Goal: Task Accomplishment & Management: Complete application form

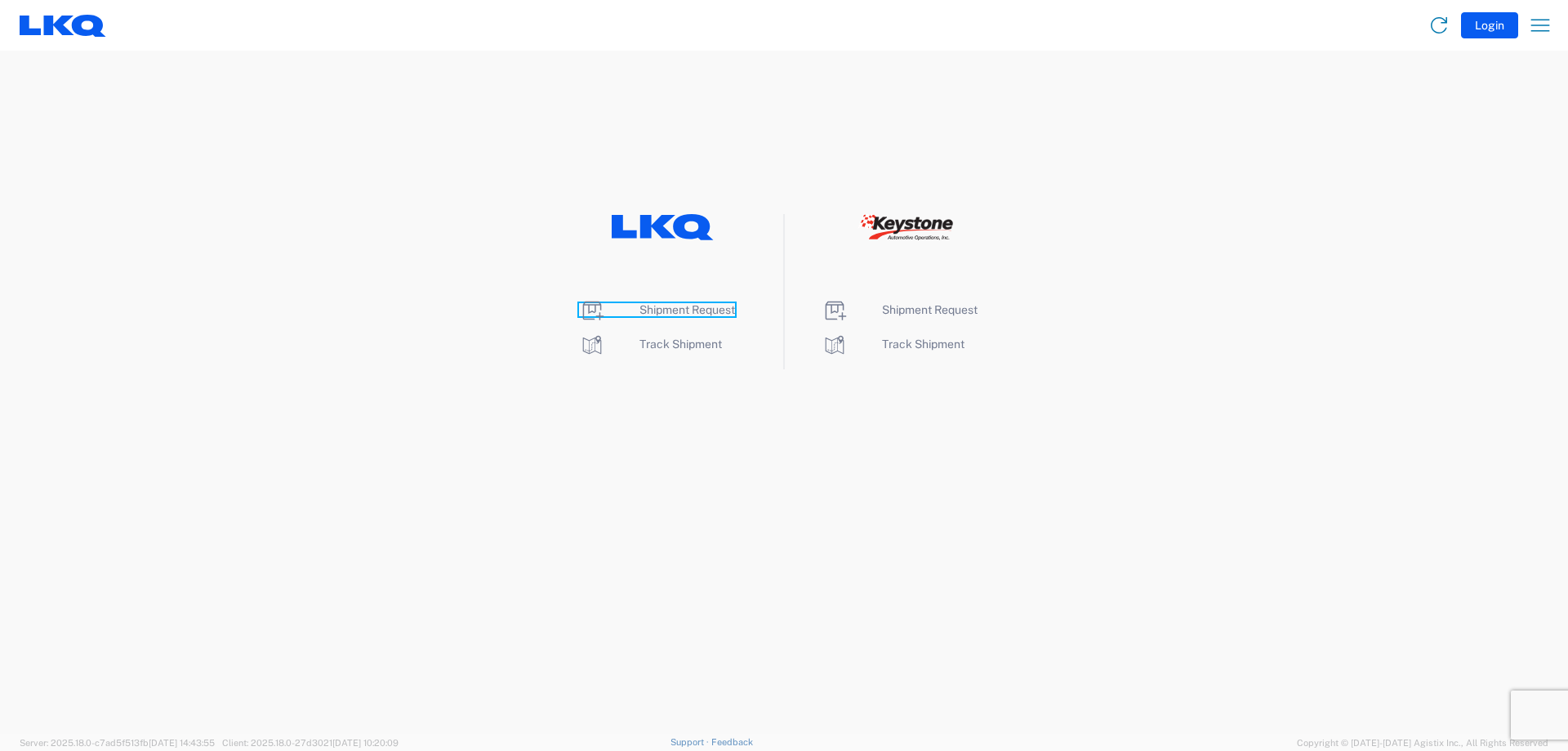
click at [651, 309] on span "Shipment Request" at bounding box center [687, 310] width 96 height 13
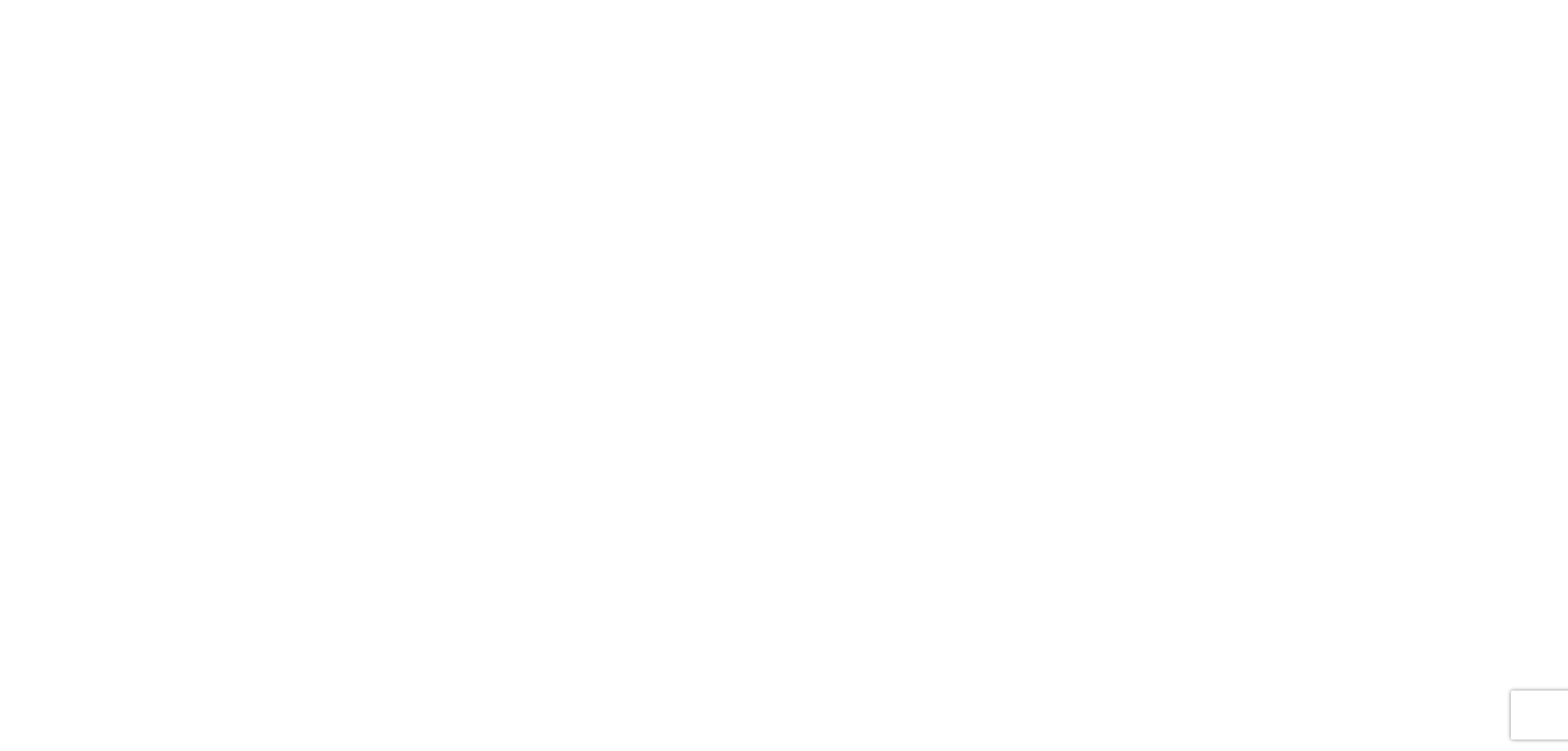
select select "FULL"
select select "LBS"
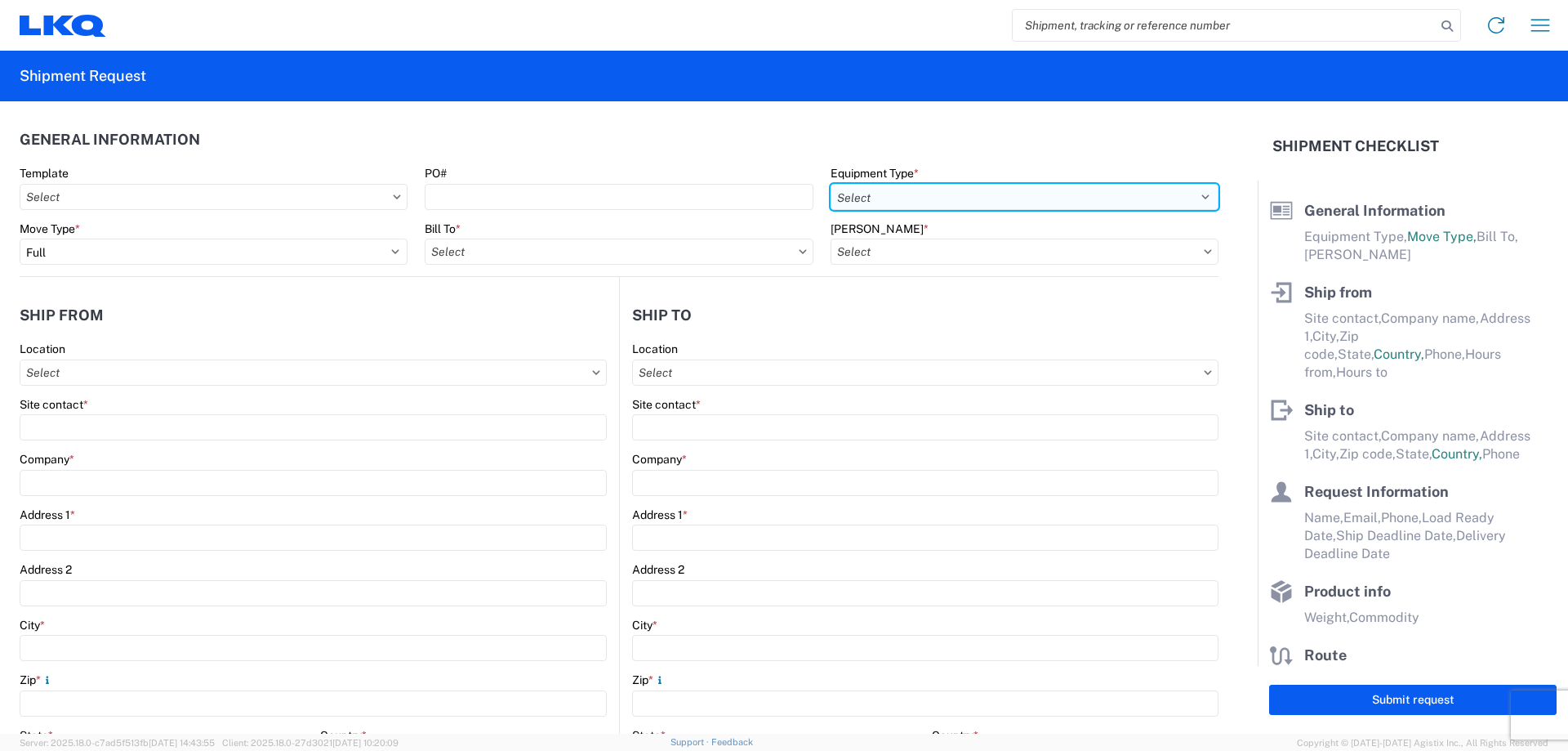
click at [999, 207] on select "Select 53’ Dry Van Flatbed Dropdeck (van) Lowboy (flatbed) Rail" at bounding box center [1024, 197] width 388 height 26
select select "STDV"
click at [831, 184] on select "Select 53’ Dry Van Flatbed Dropdeck (van) Lowboy (flatbed) Rail" at bounding box center [1024, 197] width 388 height 26
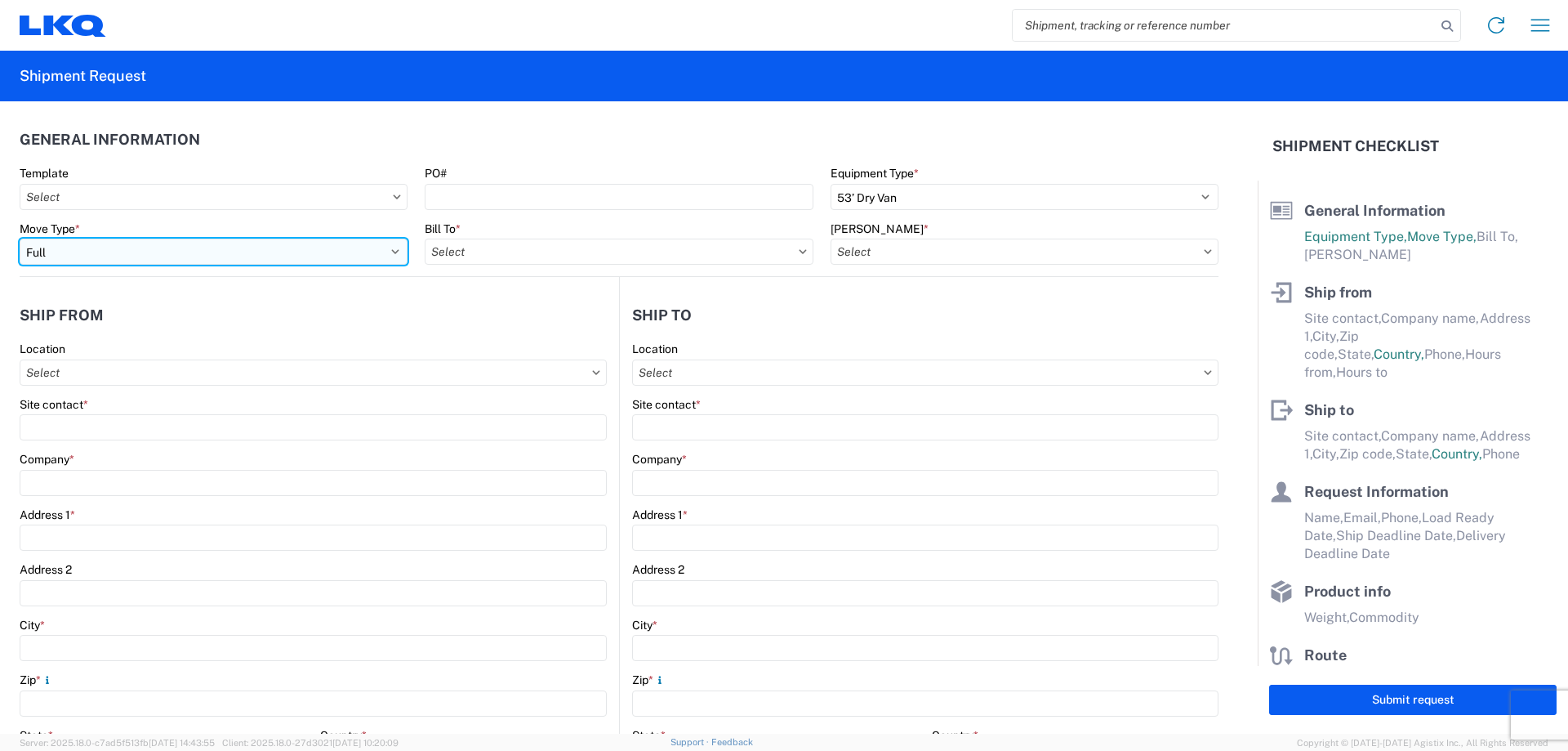
click at [207, 248] on select "Select Full Partial TL" at bounding box center [213, 252] width 388 height 26
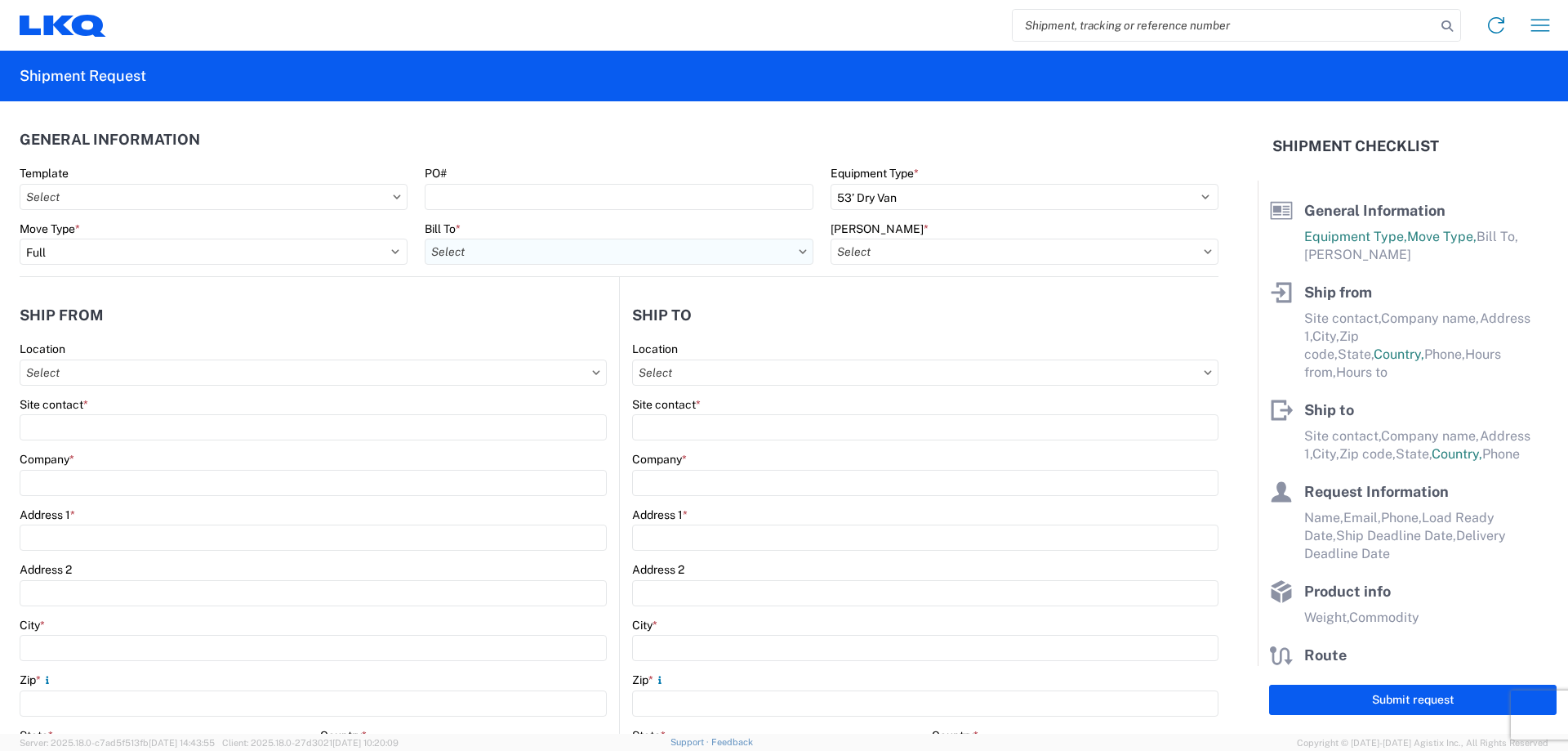
click at [514, 255] on input "Bill To *" at bounding box center [618, 252] width 388 height 26
type input "1196"
click at [510, 331] on div "1196 - LKQ ABC Pick Your Part - W [GEOGRAPHIC_DATA] [GEOGRAPHIC_DATA]" at bounding box center [635, 324] width 423 height 26
type input "1196 - LKQ ABC Pick Your Part - W [GEOGRAPHIC_DATA] [GEOGRAPHIC_DATA]"
click at [888, 258] on input "[PERSON_NAME] *" at bounding box center [1024, 252] width 388 height 26
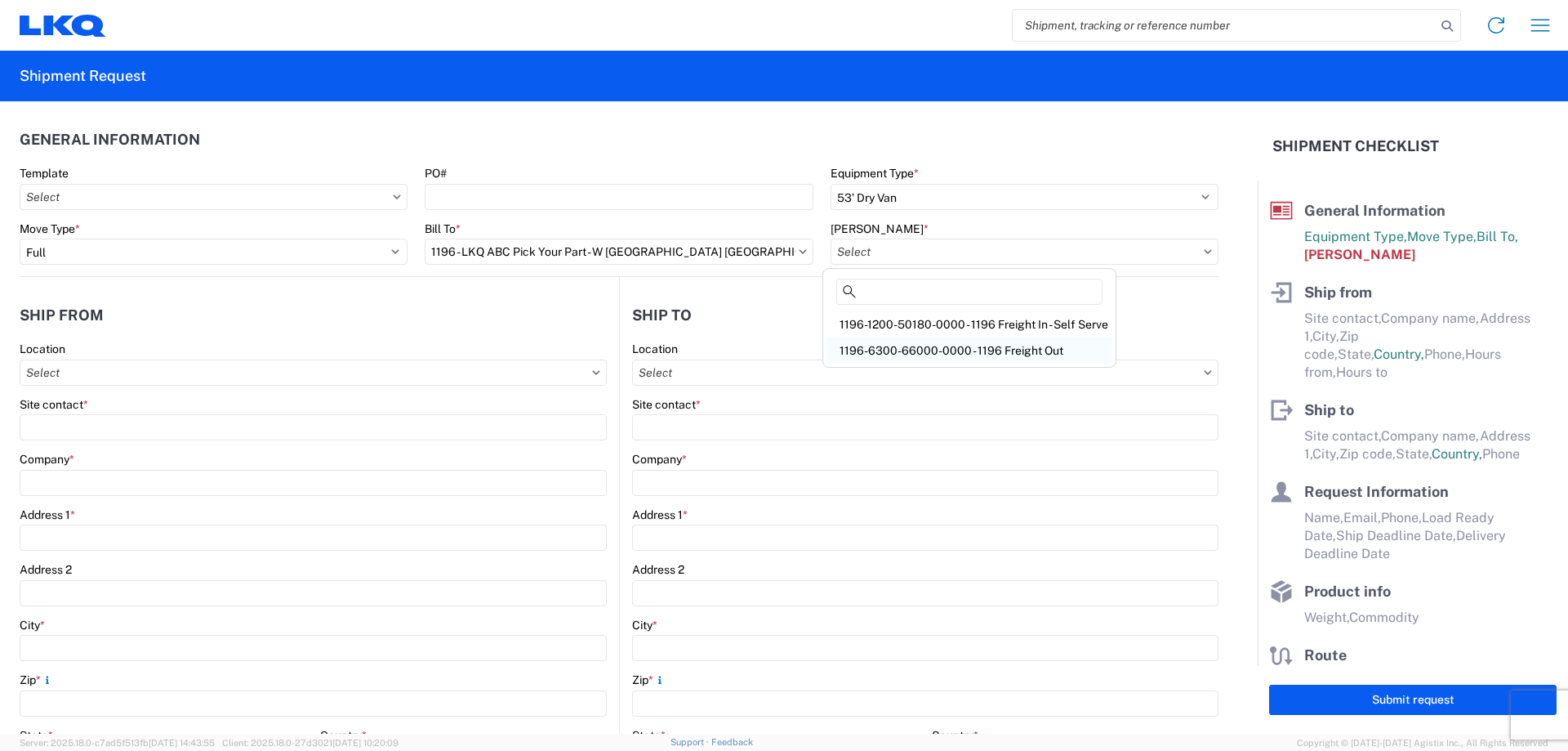
click at [976, 348] on div "1196-6300-66000-0000 - 1196 Freight Out" at bounding box center [969, 351] width 286 height 26
type input "1196-6300-66000-0000 - 1196 Freight Out"
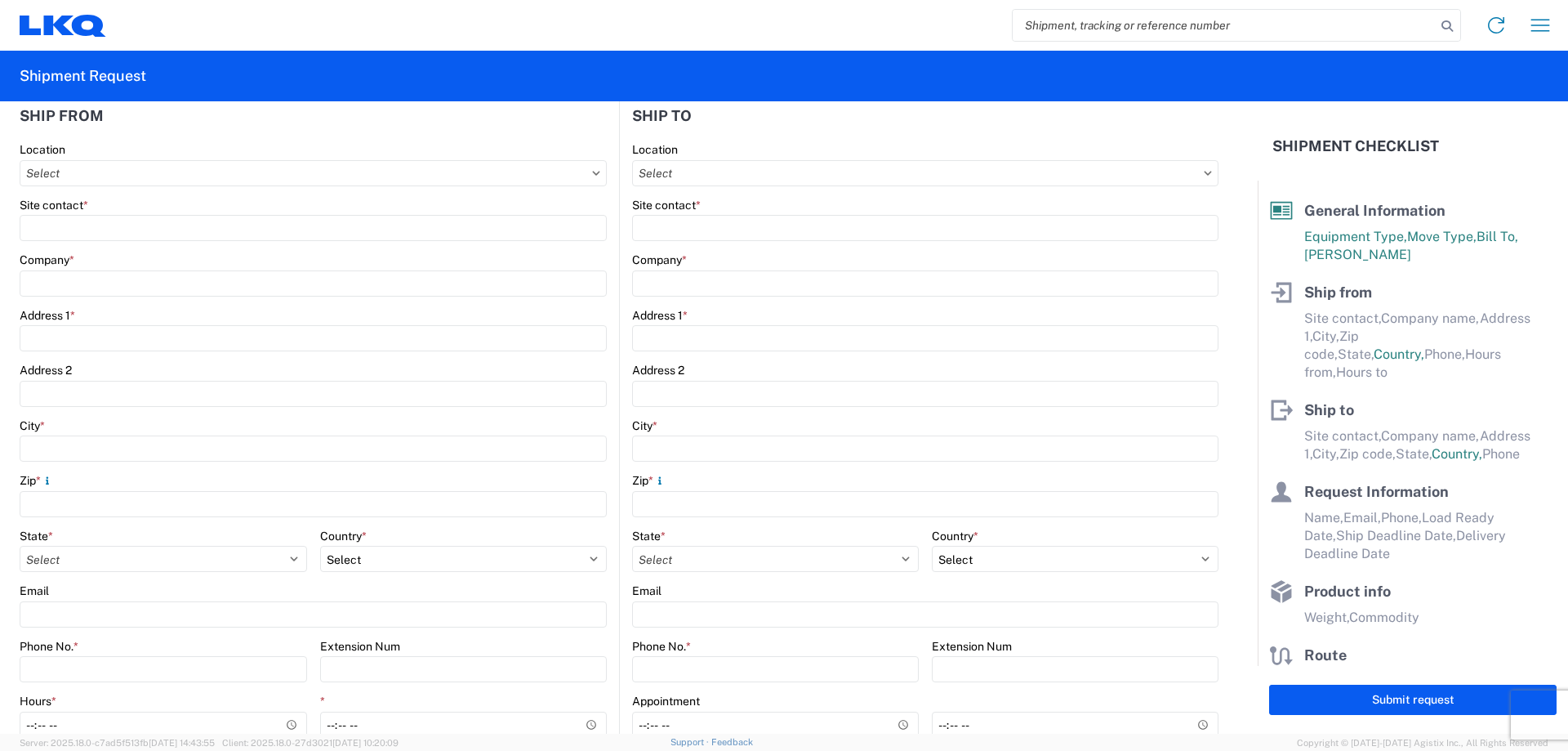
scroll to position [164, 0]
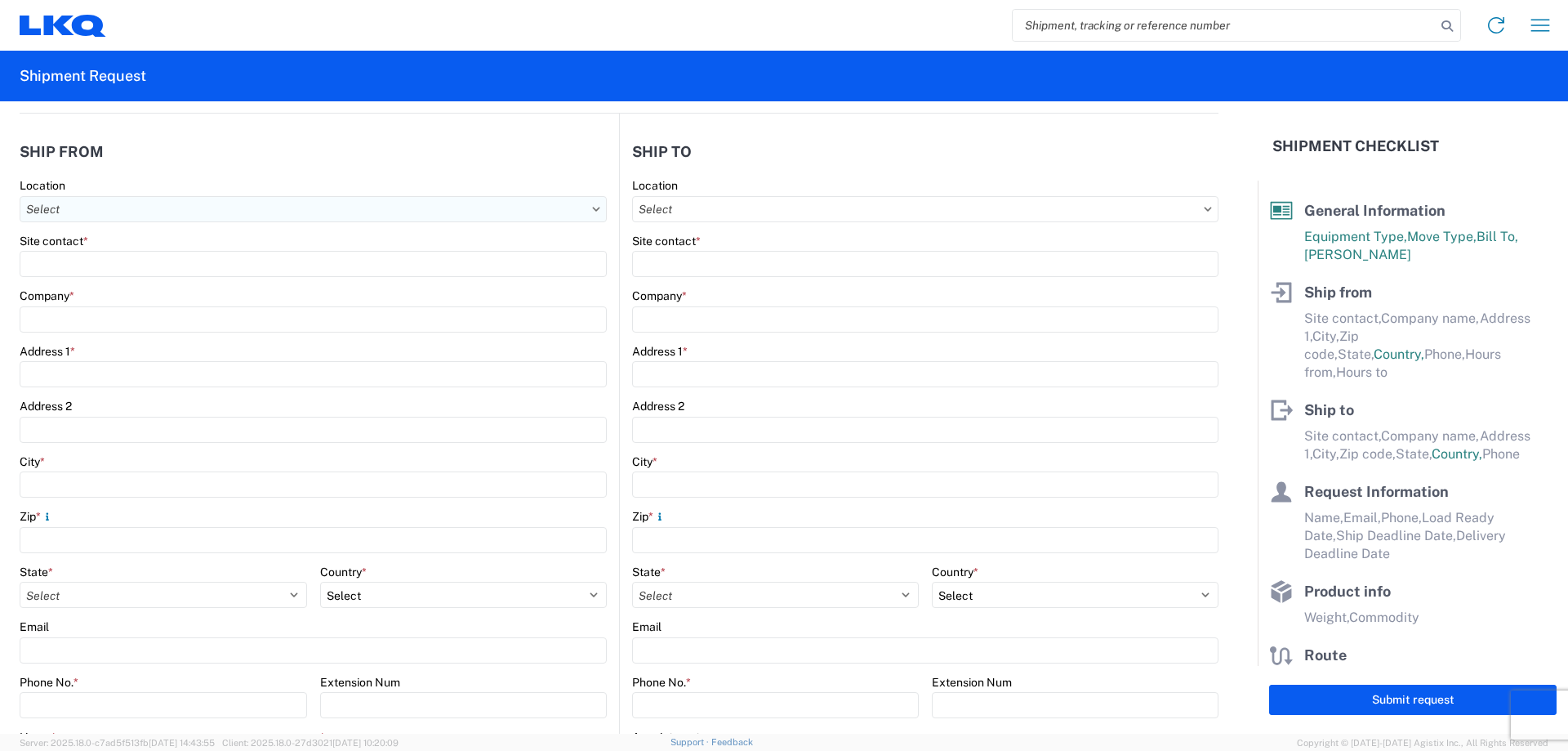
click at [261, 218] on input "Location" at bounding box center [313, 209] width 587 height 26
type input "1196"
click at [156, 283] on div "1196 - LKQ ABC Pick Your Part - W [GEOGRAPHIC_DATA] [GEOGRAPHIC_DATA]" at bounding box center [235, 282] width 423 height 26
type input "1196 - LKQ ABC Pick Your Part - W [GEOGRAPHIC_DATA] [GEOGRAPHIC_DATA]"
type input "LKQ Corporation"
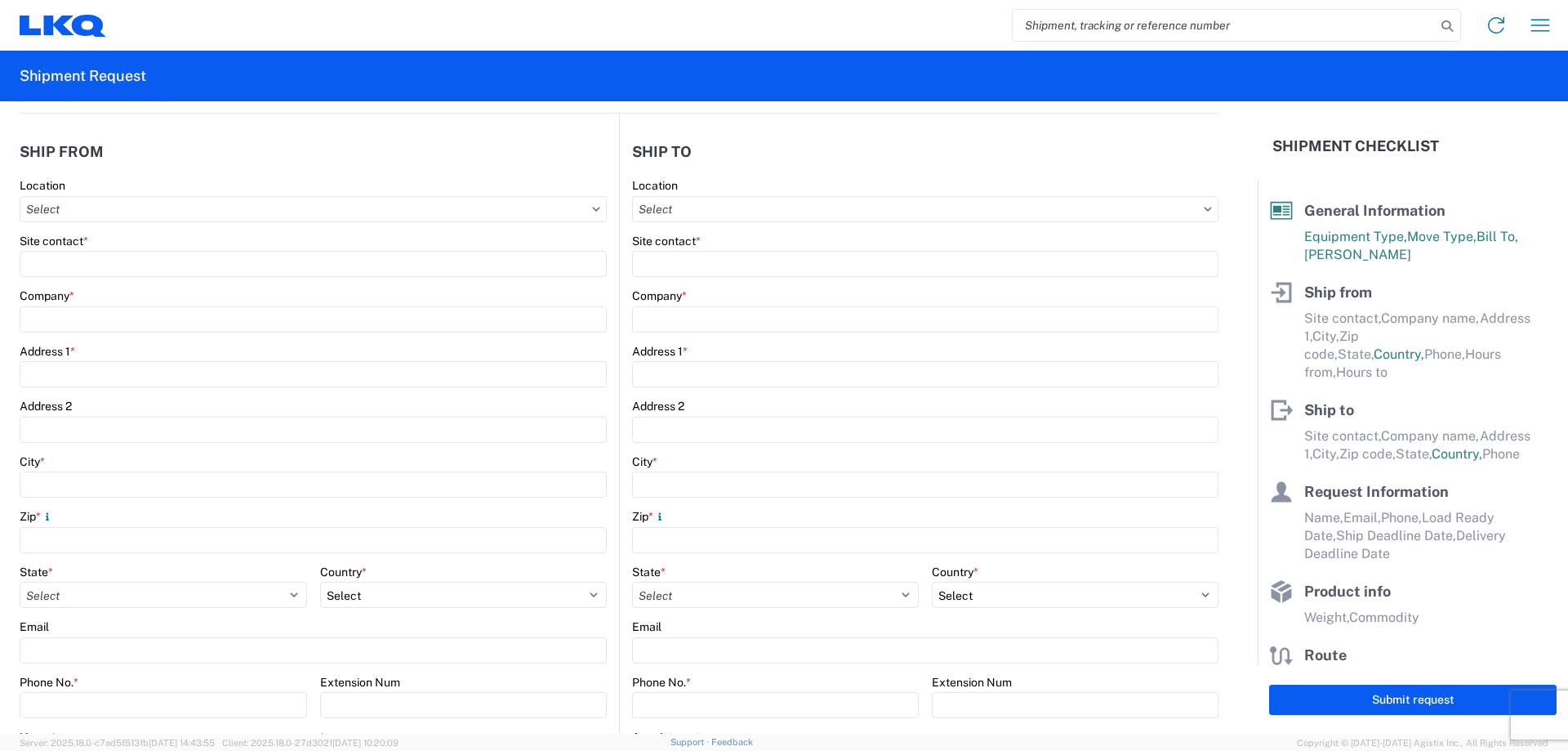
type input "[STREET_ADDRESS][PERSON_NAME]"
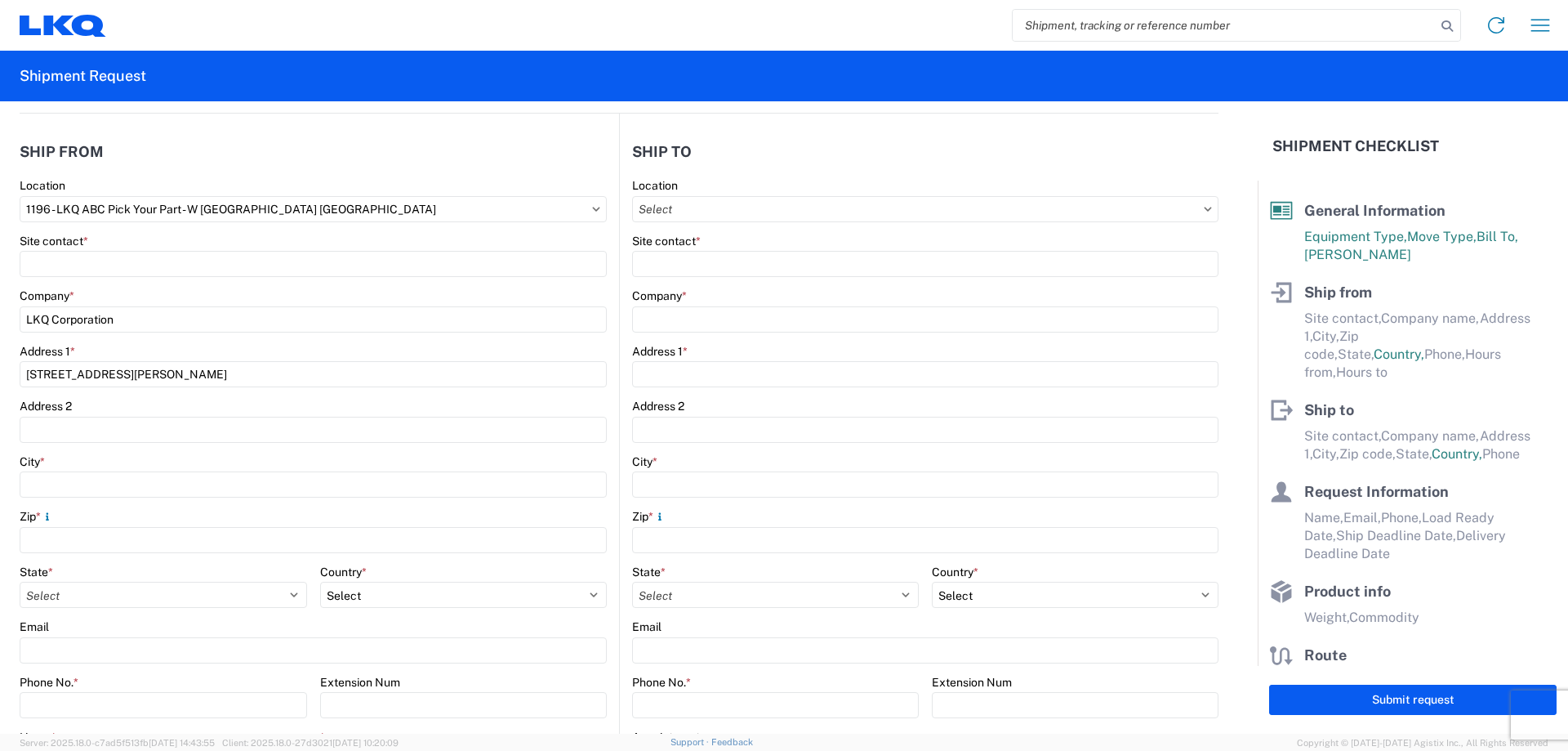
type input "[GEOGRAPHIC_DATA]"
type input "33411"
select select "FL"
select select "US"
type input "[PHONE_NUMBER]"
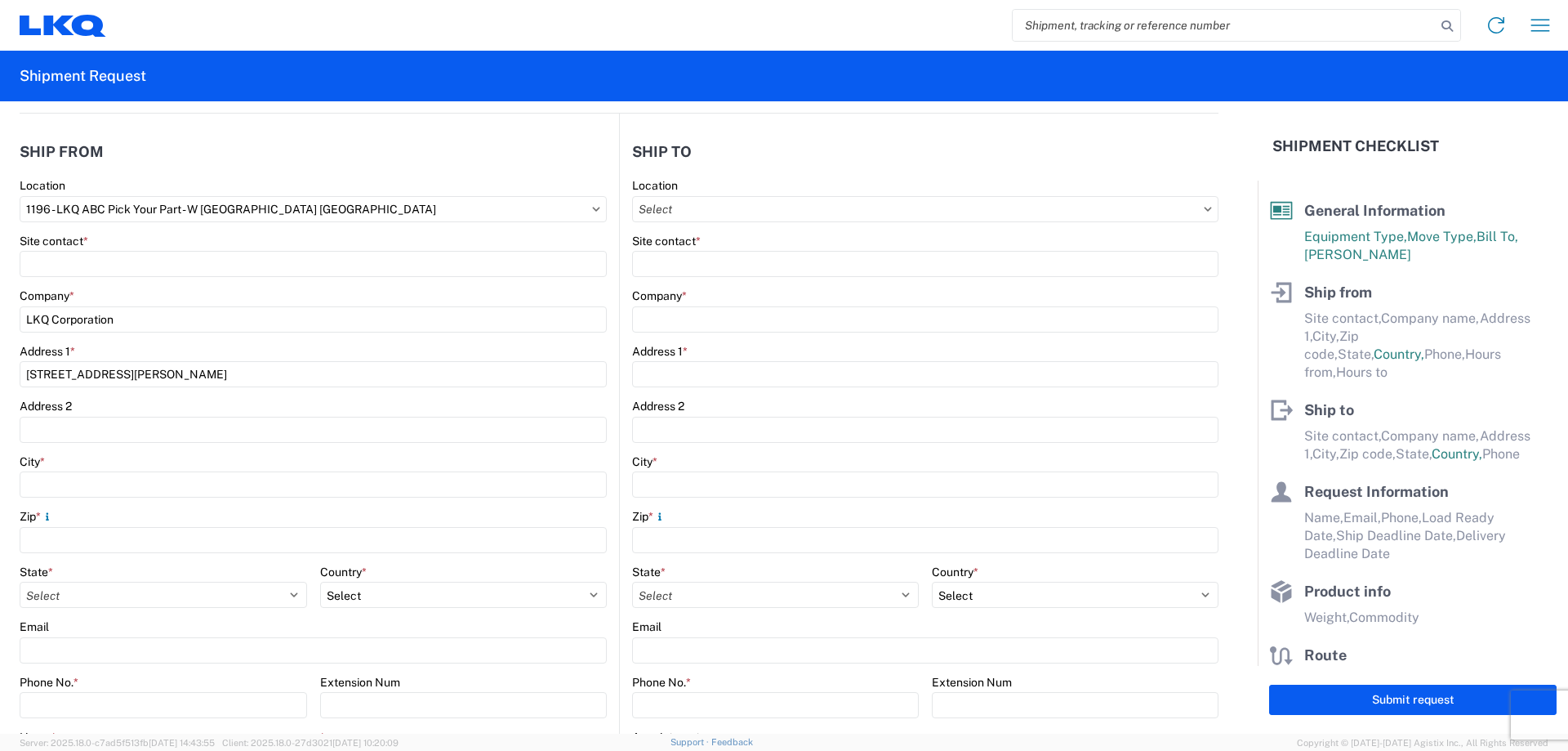
type input "07:00"
type input "17:00"
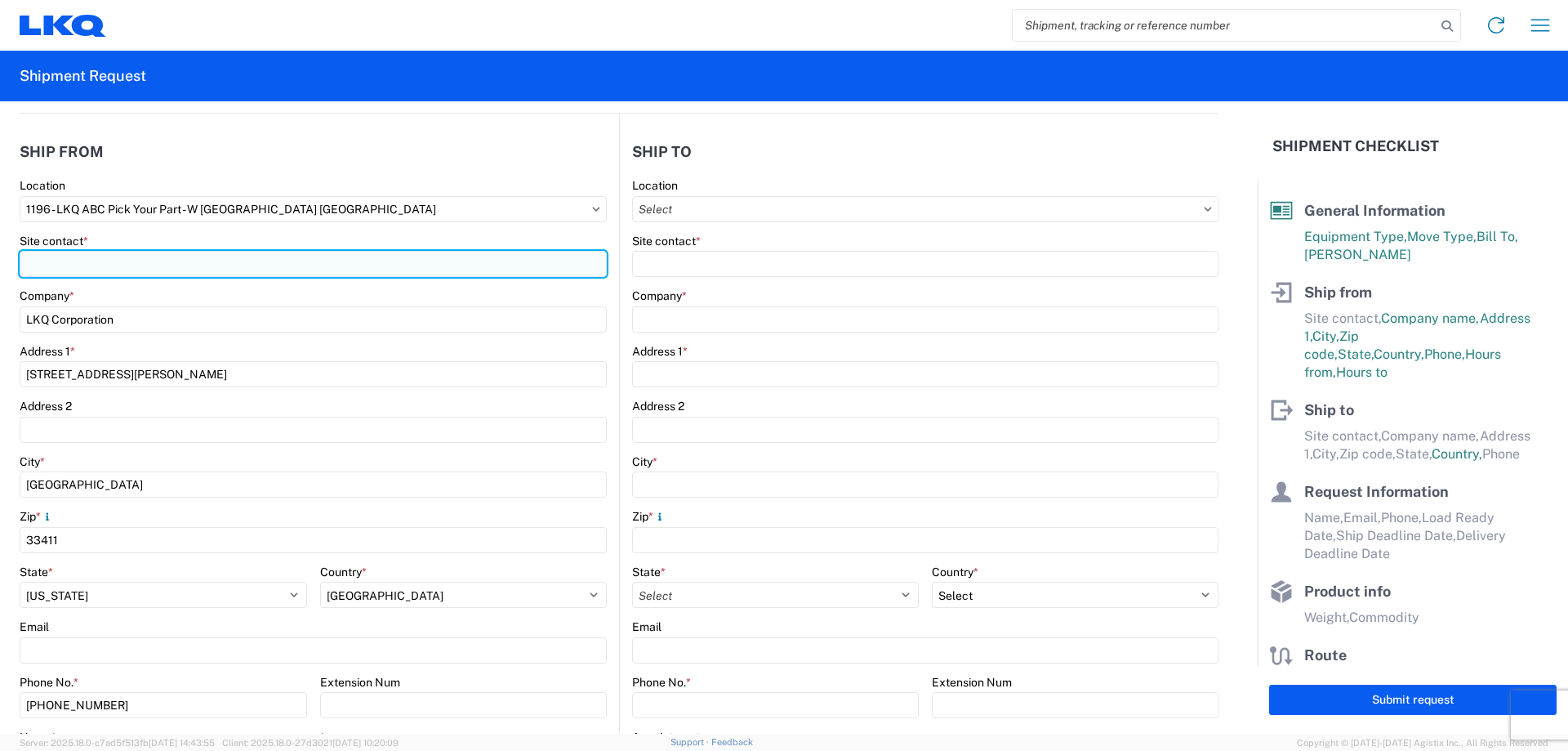
click at [148, 270] on input "Site contact *" at bounding box center [313, 264] width 587 height 26
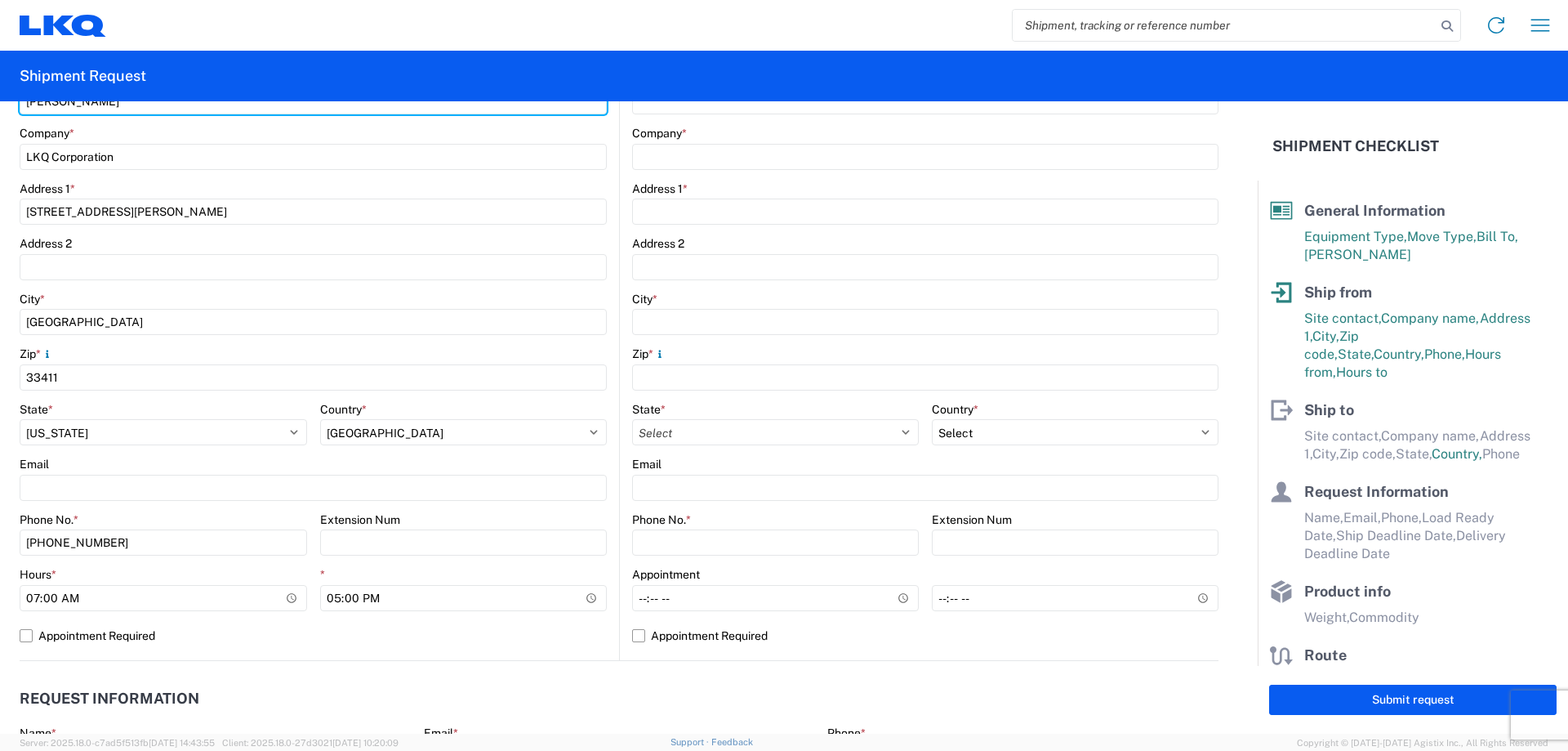
scroll to position [327, 0]
type input "[PERSON_NAME]"
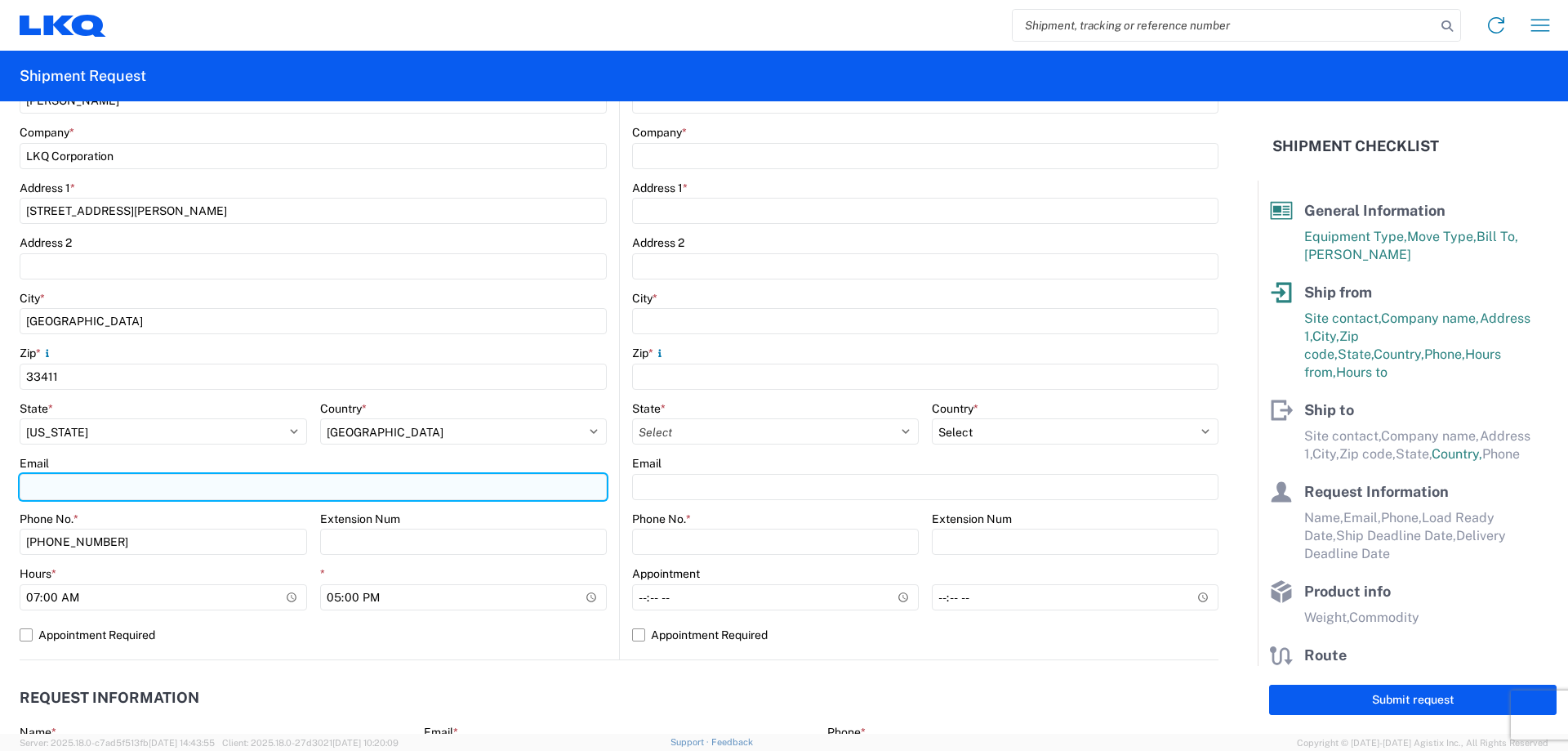
click at [134, 477] on input "Email" at bounding box center [313, 487] width 587 height 26
type input "[EMAIL_ADDRESS][DOMAIN_NAME]"
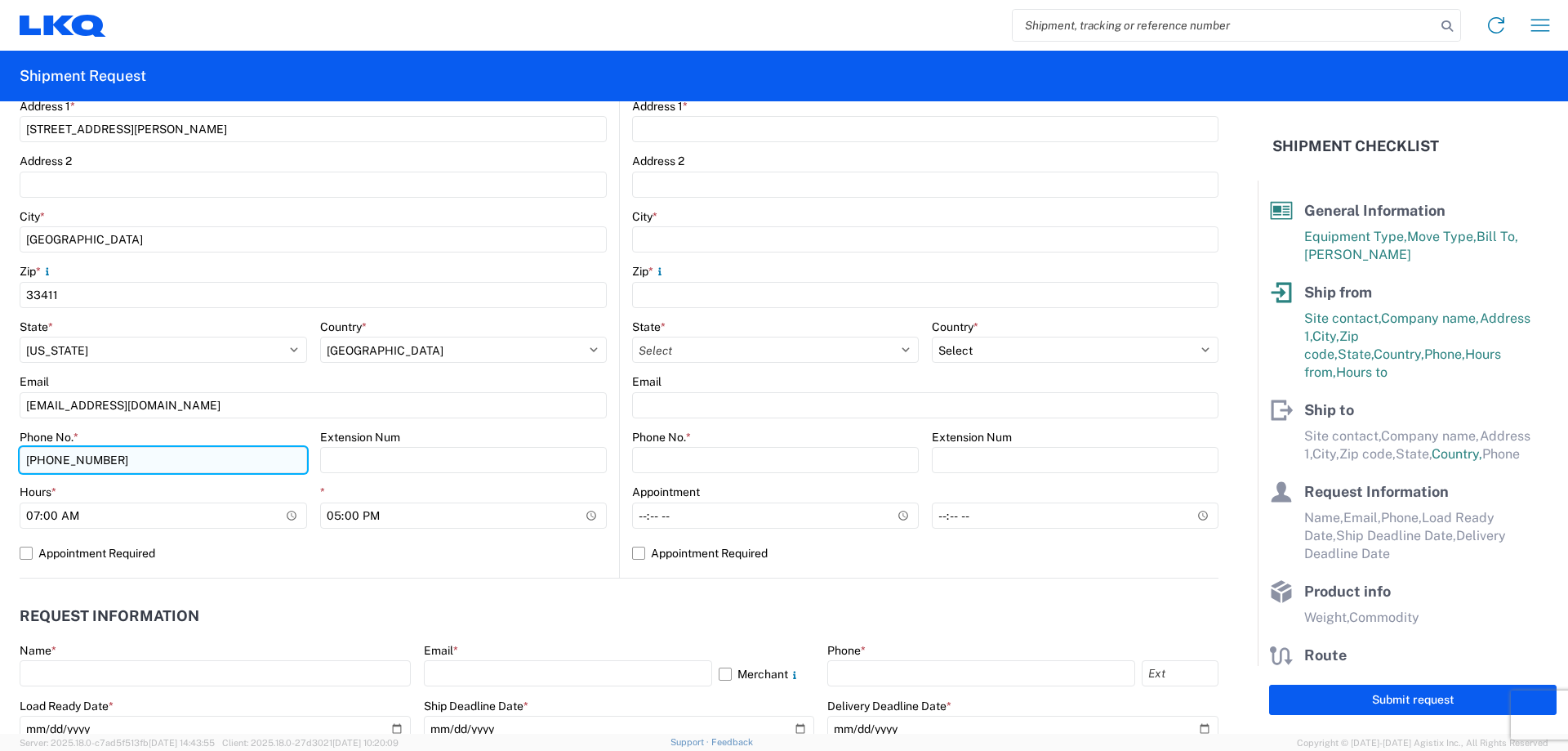
click at [110, 457] on input "[PHONE_NUMBER]" at bounding box center [163, 460] width 287 height 26
type input "9544495664"
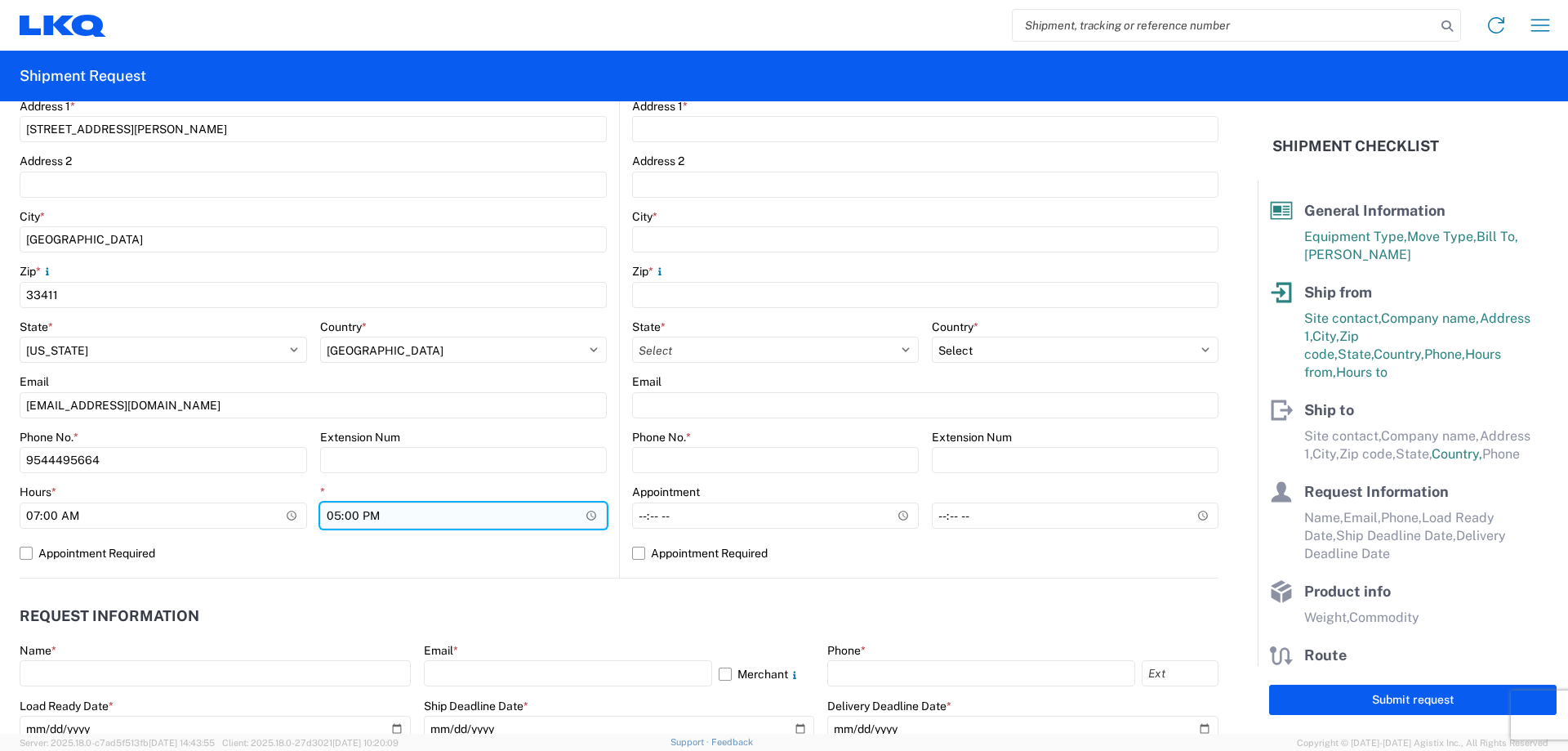
click at [387, 518] on input "17:00" at bounding box center [463, 516] width 287 height 26
type input "15:00"
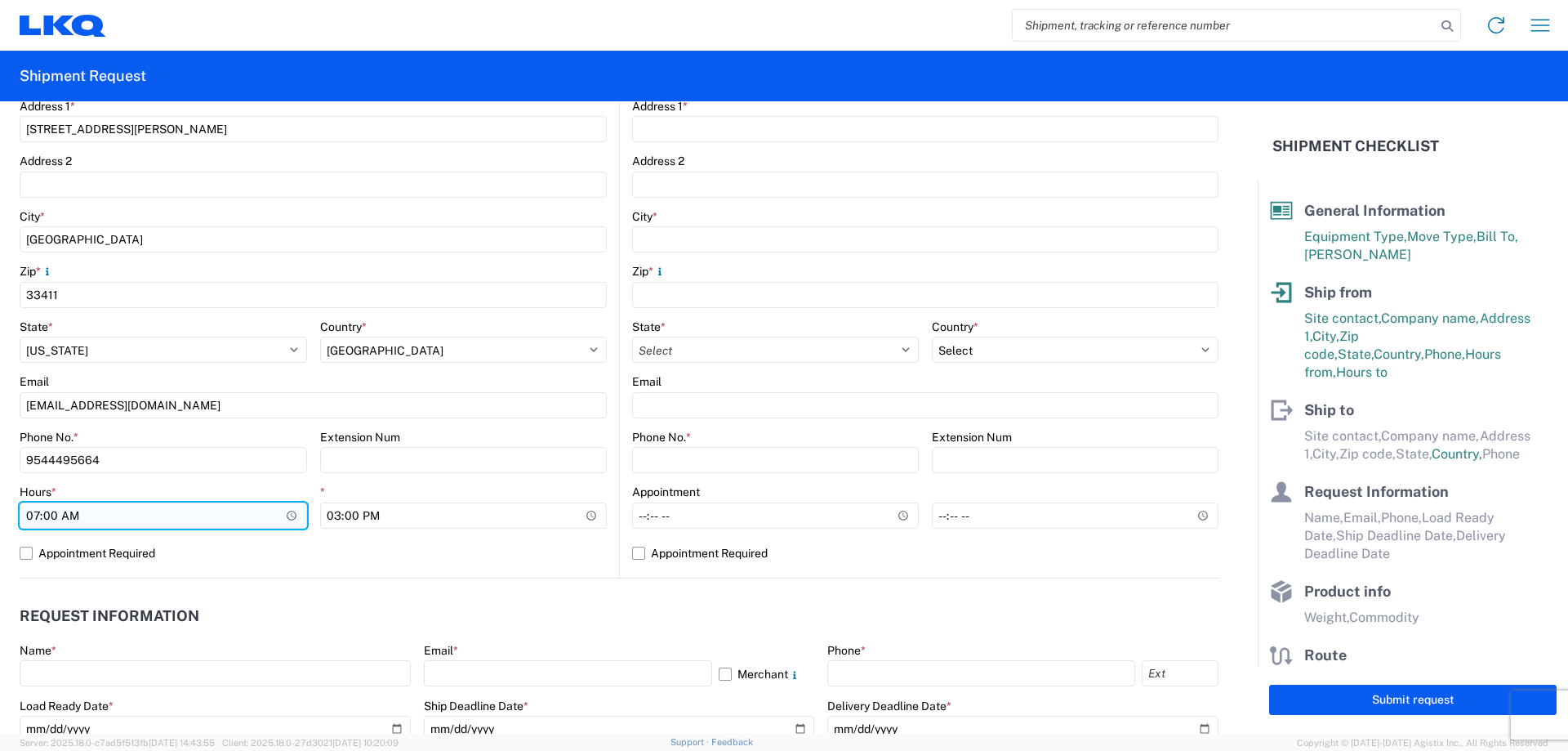
click at [29, 513] on input "07:00" at bounding box center [163, 516] width 287 height 26
type input "08:00"
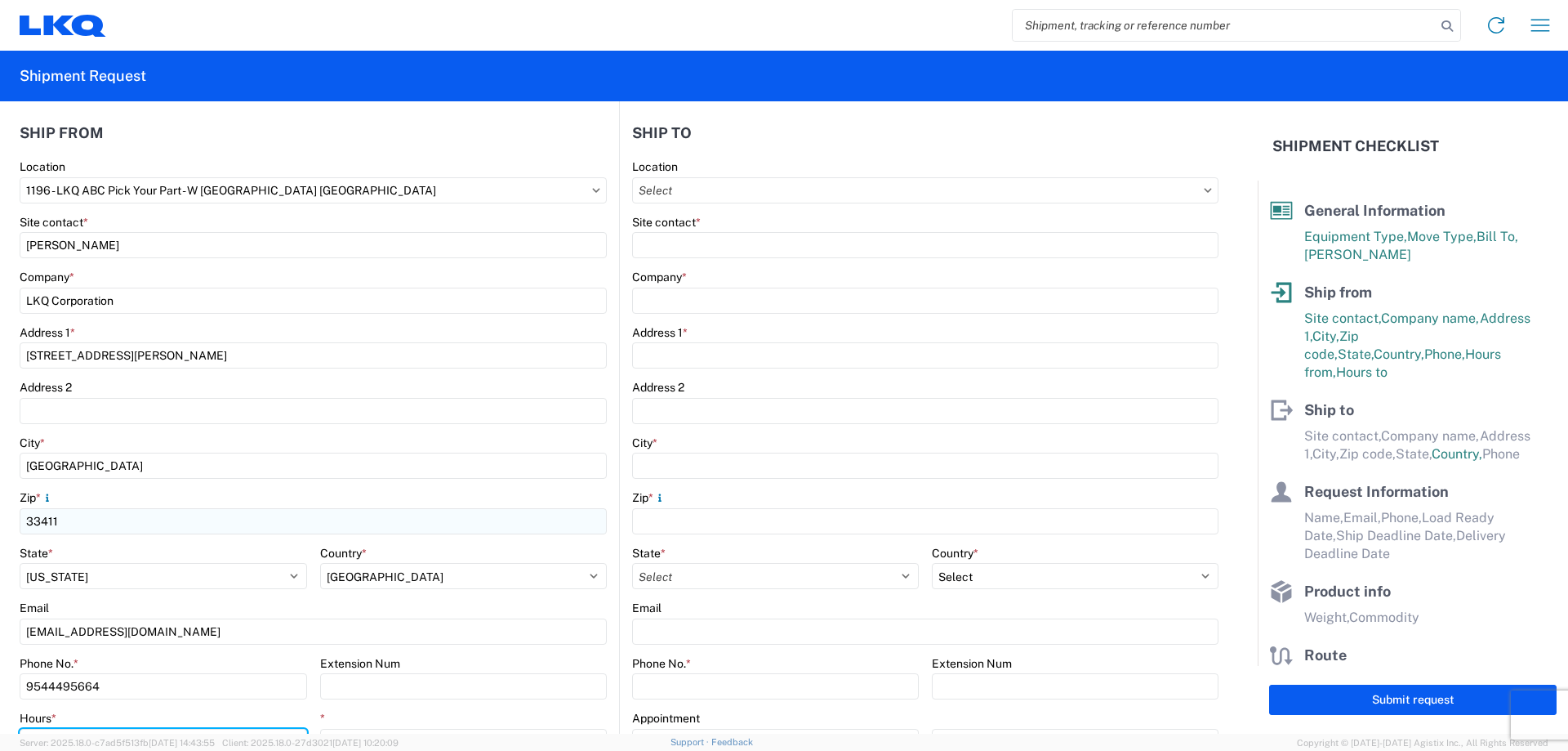
scroll to position [164, 0]
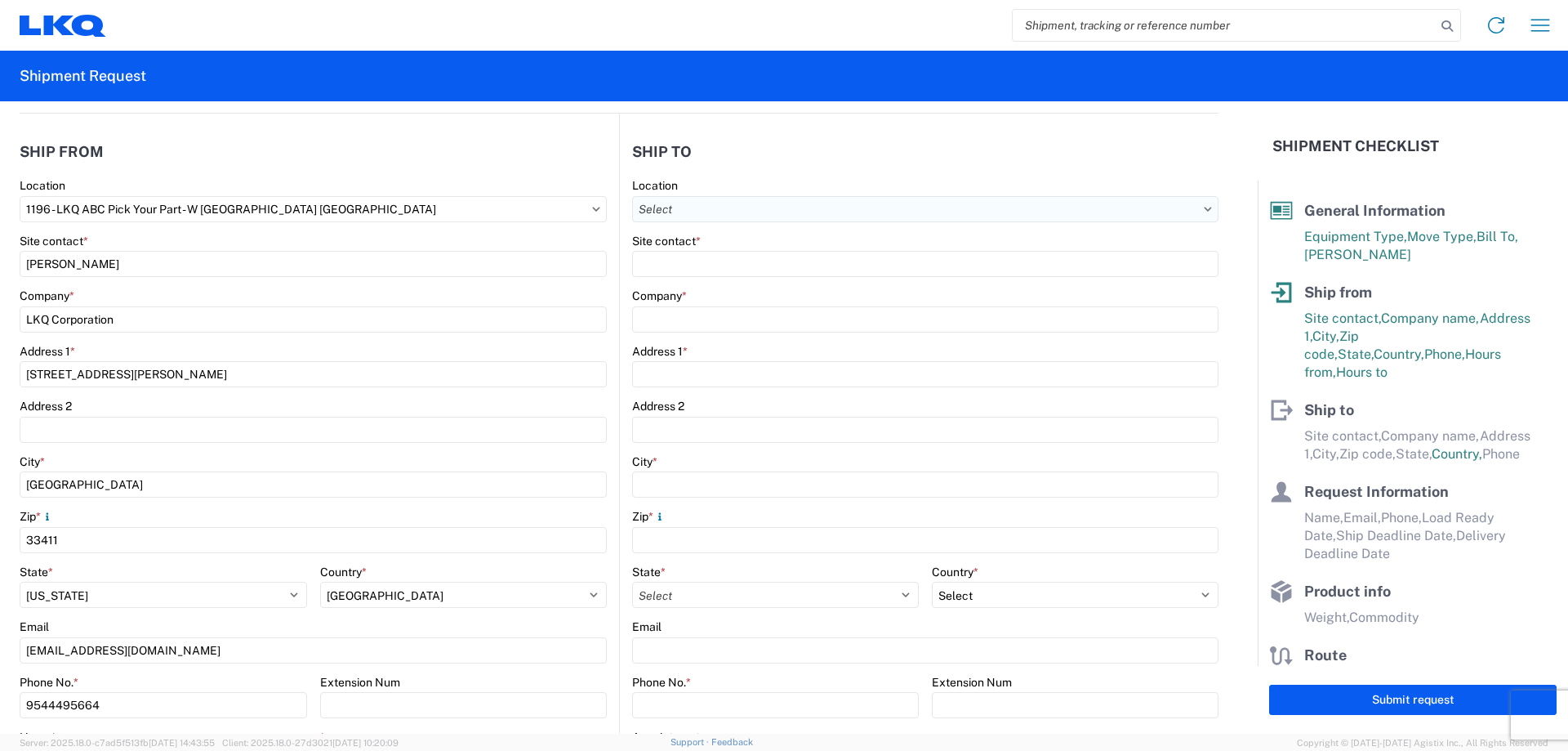
click at [712, 204] on input "Location" at bounding box center [925, 209] width 586 height 26
type input "1760"
click at [687, 281] on div "1760 - LKQ Best Core" at bounding box center [773, 282] width 286 height 26
type input "1760 - LKQ Best Core"
type input "LKQ Corporation"
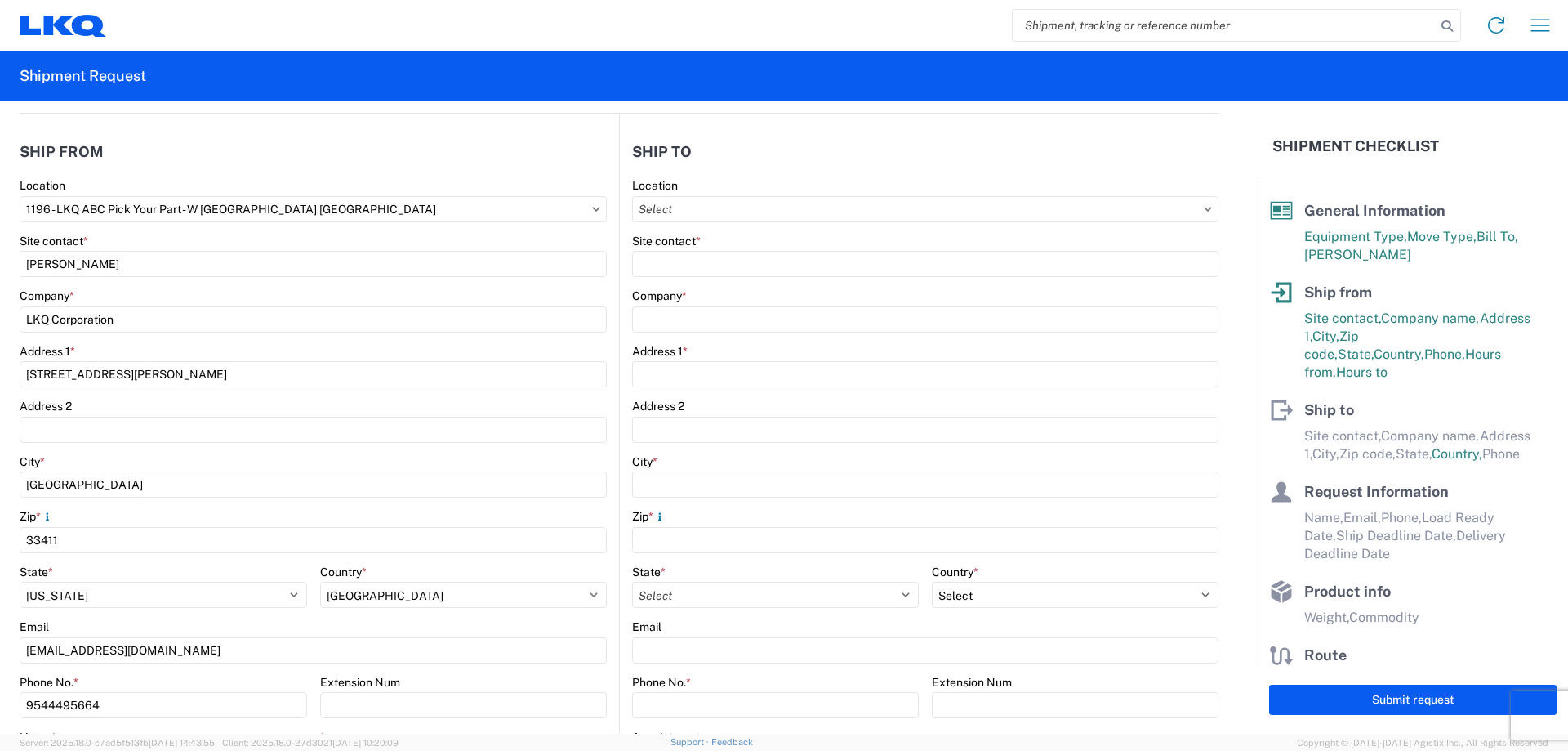
type input "[STREET_ADDRESS]"
type input "[GEOGRAPHIC_DATA]"
type input "77038"
select select "US"
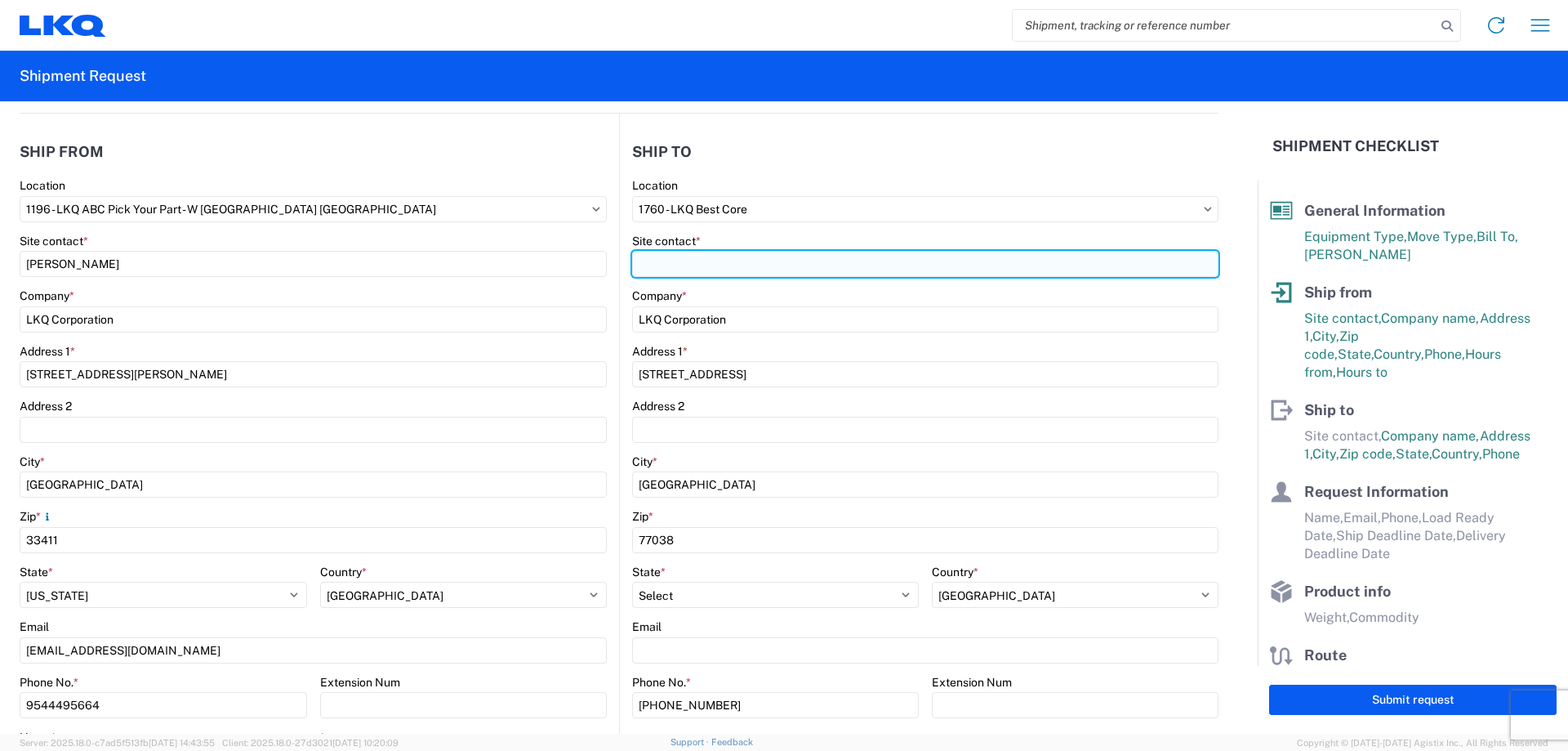
click at [706, 271] on input "Site contact *" at bounding box center [925, 264] width 586 height 26
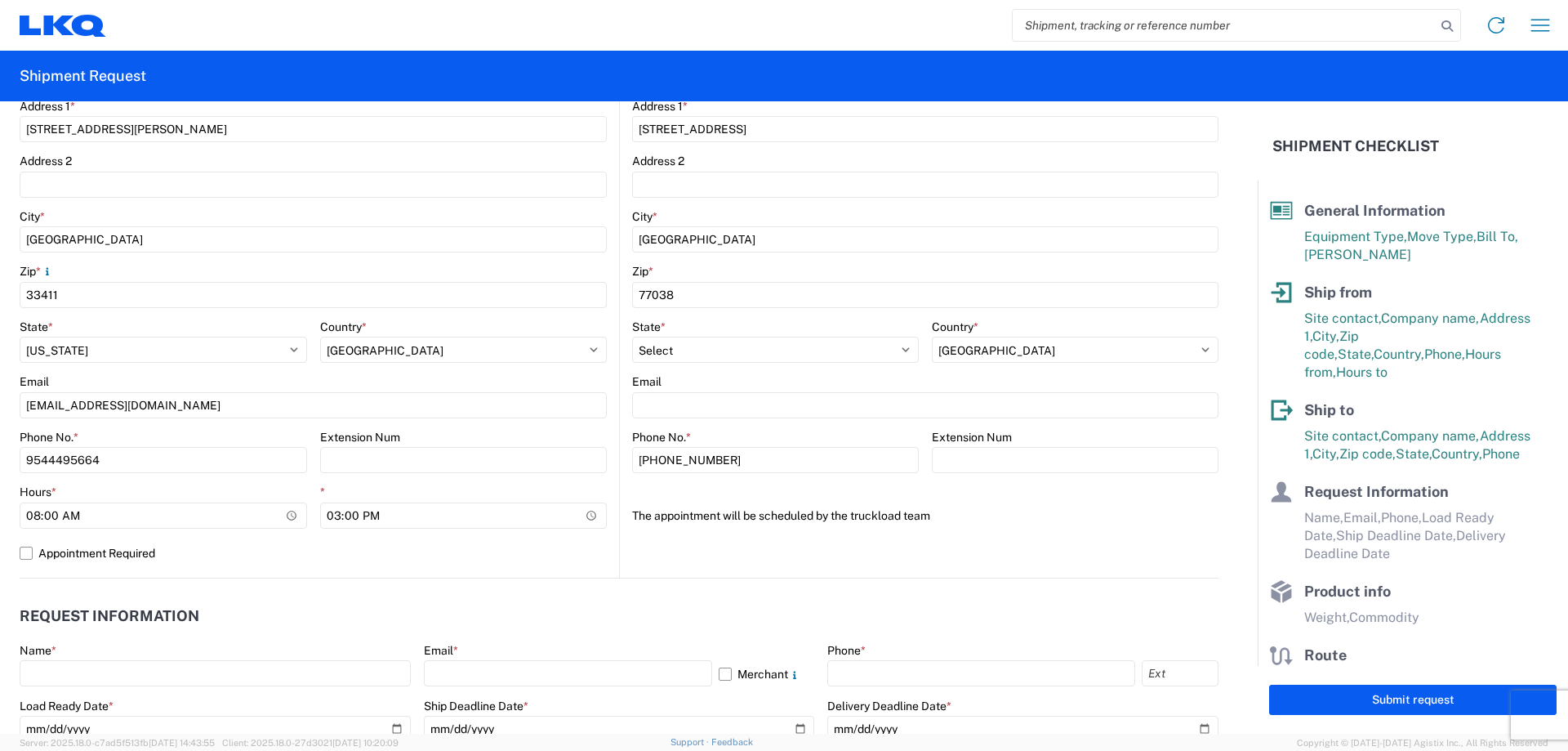
scroll to position [327, 0]
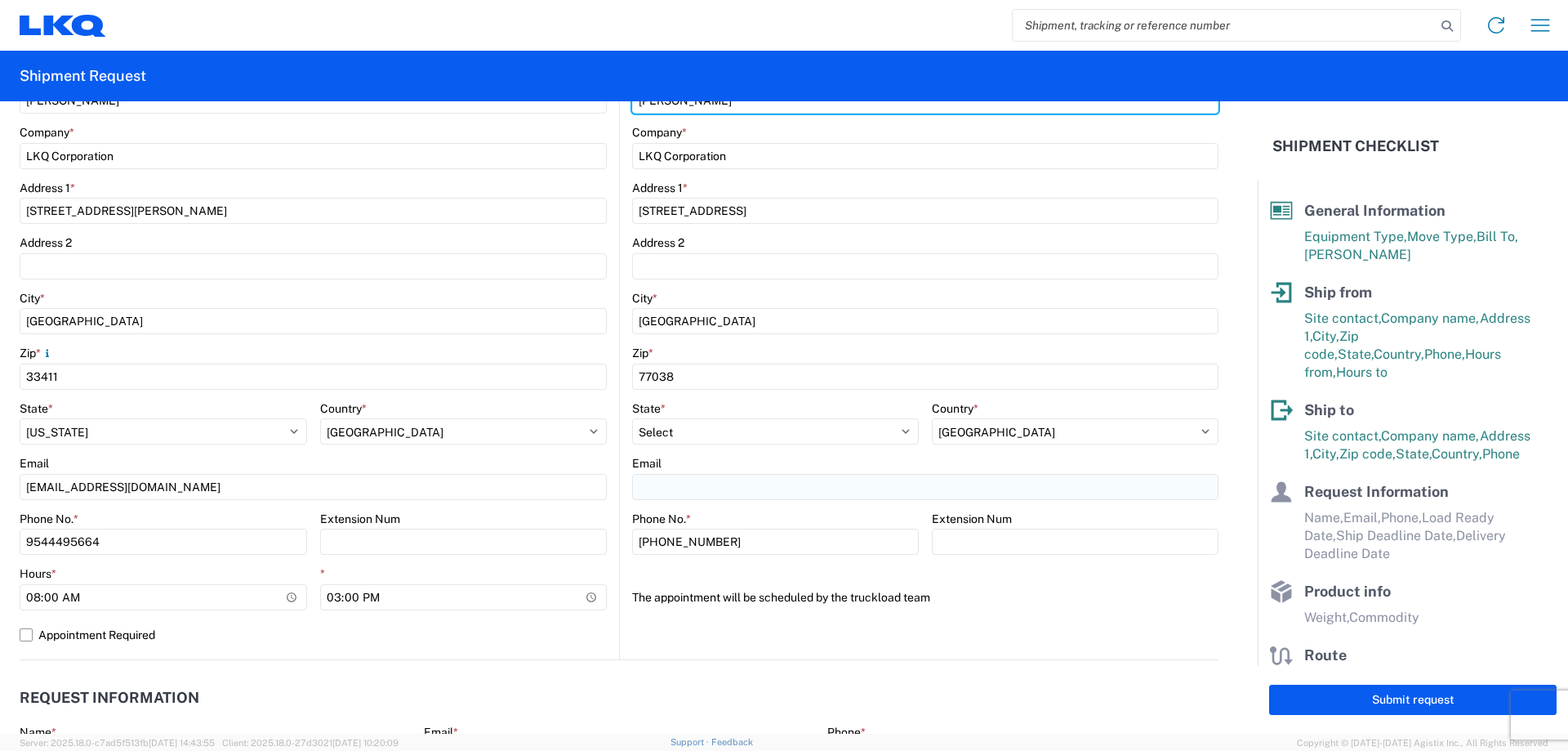
type input "[PERSON_NAME]"
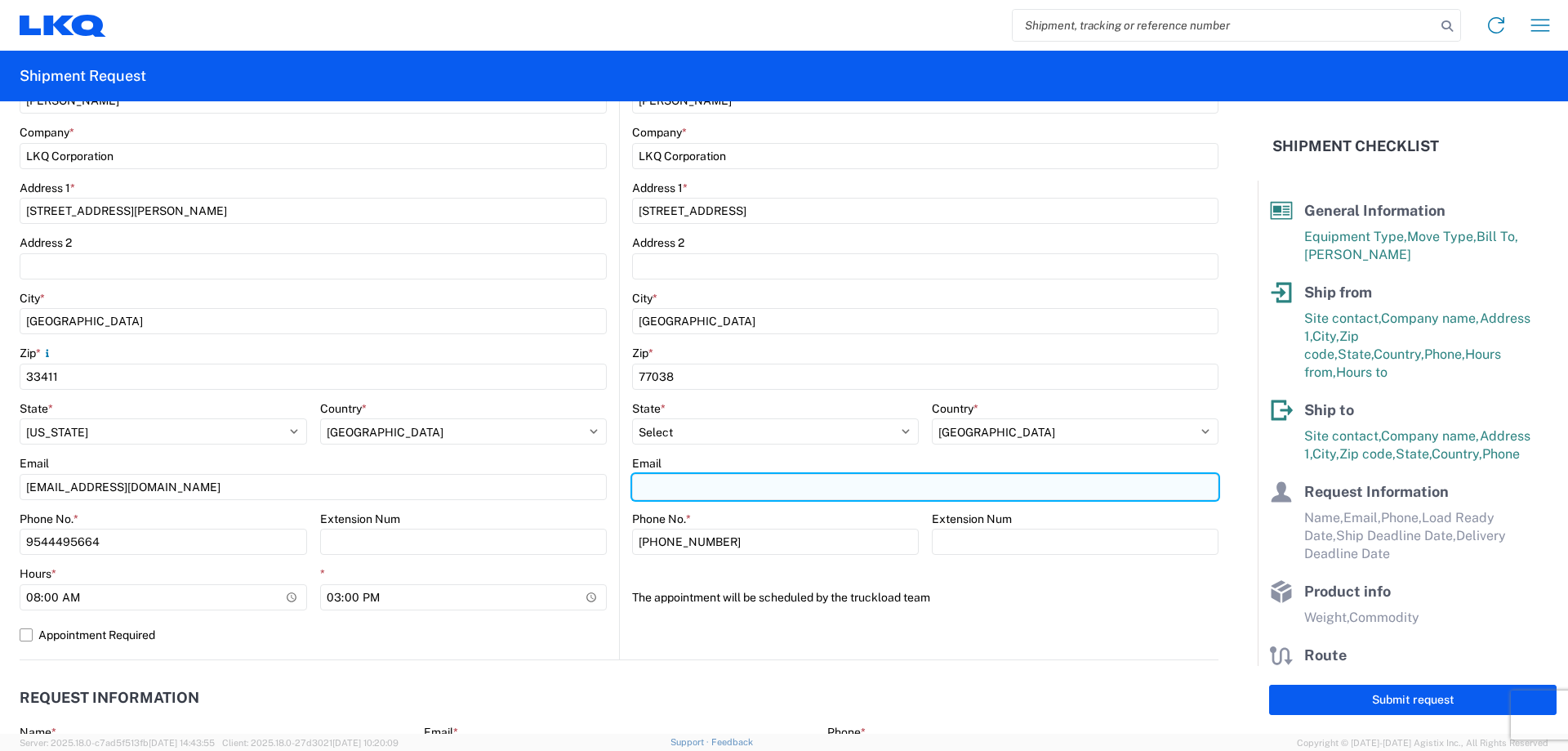
click at [701, 498] on input "Email" at bounding box center [925, 487] width 586 height 26
type input "[EMAIL_ADDRESS][DOMAIN_NAME]"
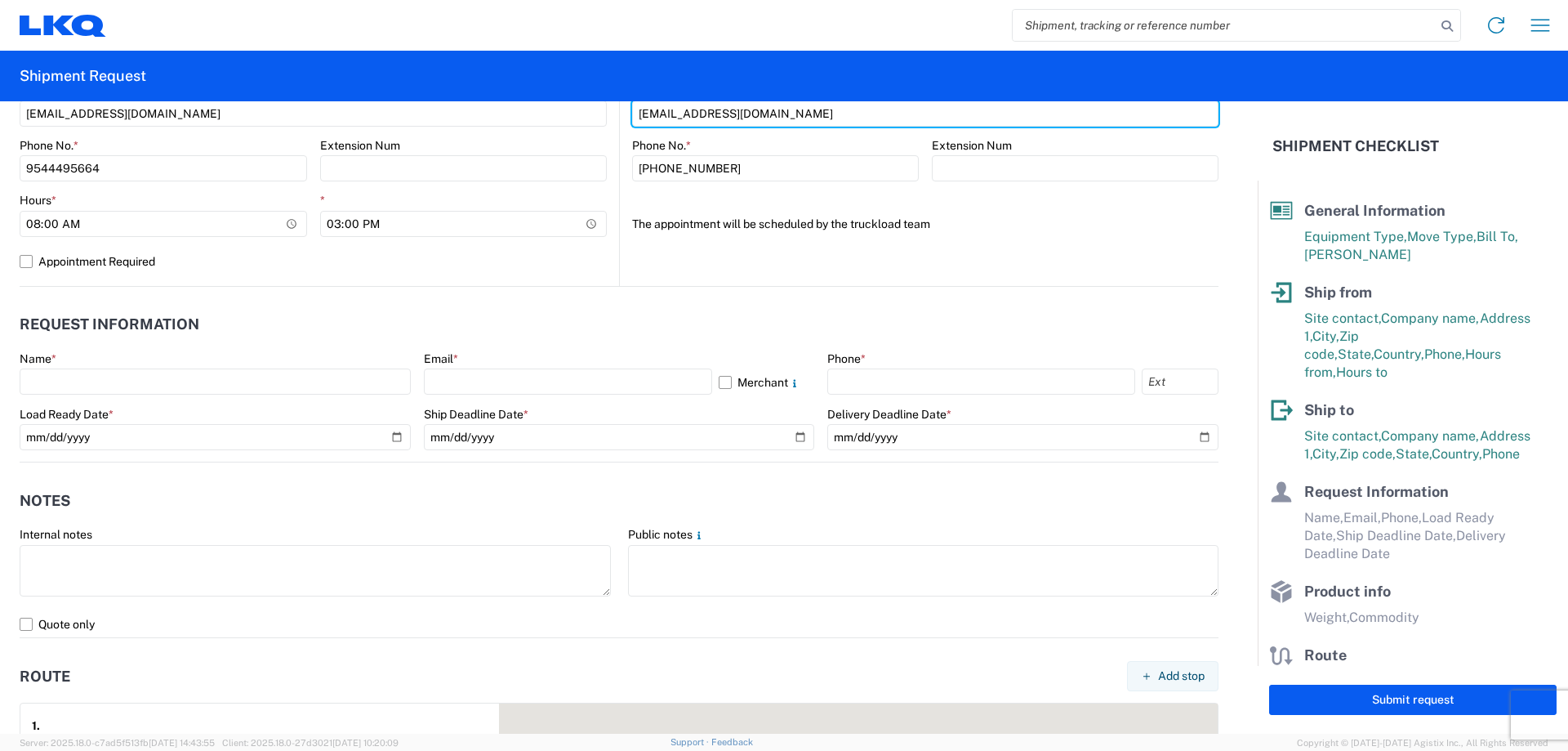
scroll to position [735, 0]
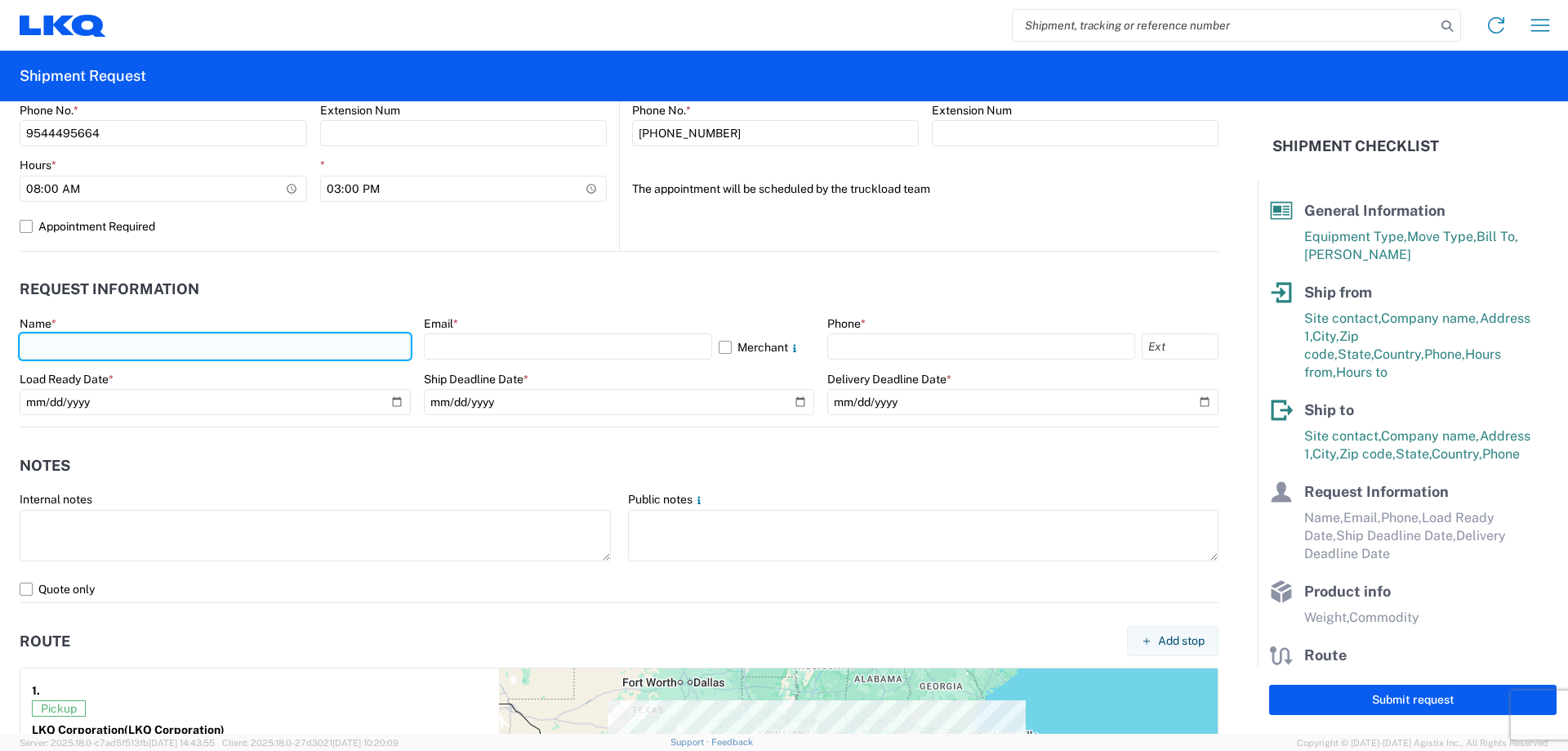
click at [102, 346] on input "text" at bounding box center [214, 346] width 391 height 26
type input "[PERSON_NAME]"
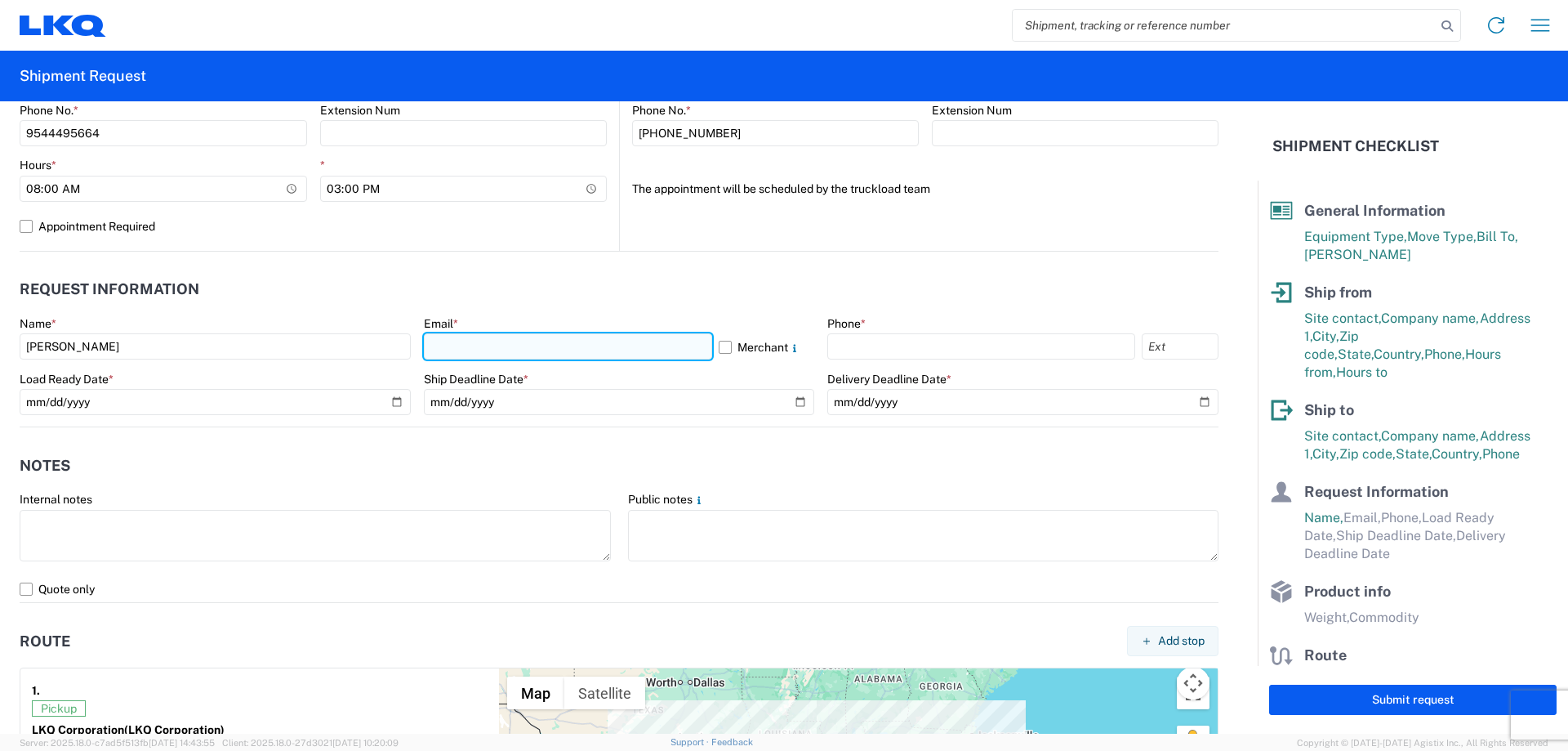
click at [456, 351] on input "text" at bounding box center [568, 346] width 288 height 26
type input "[EMAIL_ADDRESS][DOMAIN_NAME]"
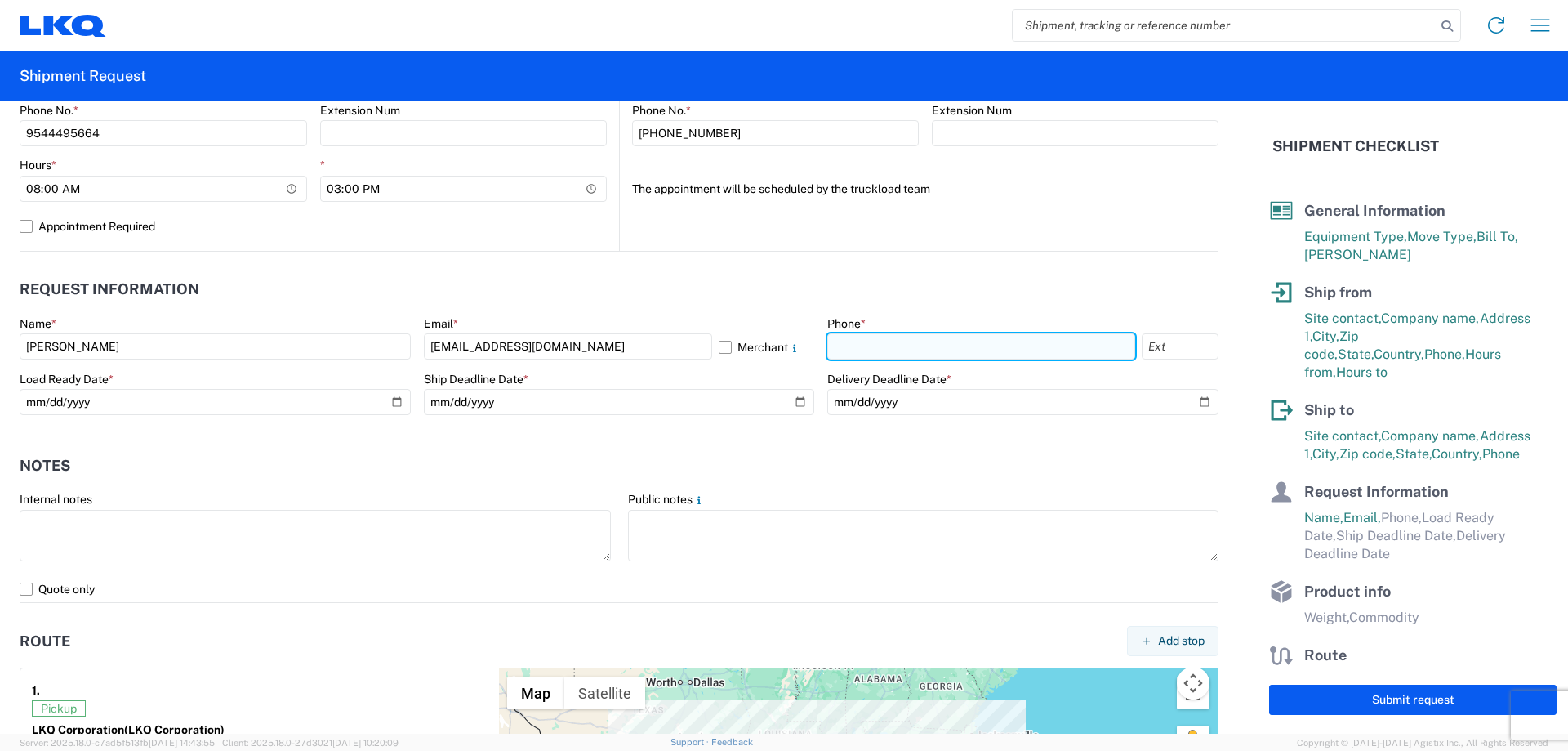
click at [933, 343] on input "text" at bounding box center [981, 346] width 308 height 26
type input "9544495664"
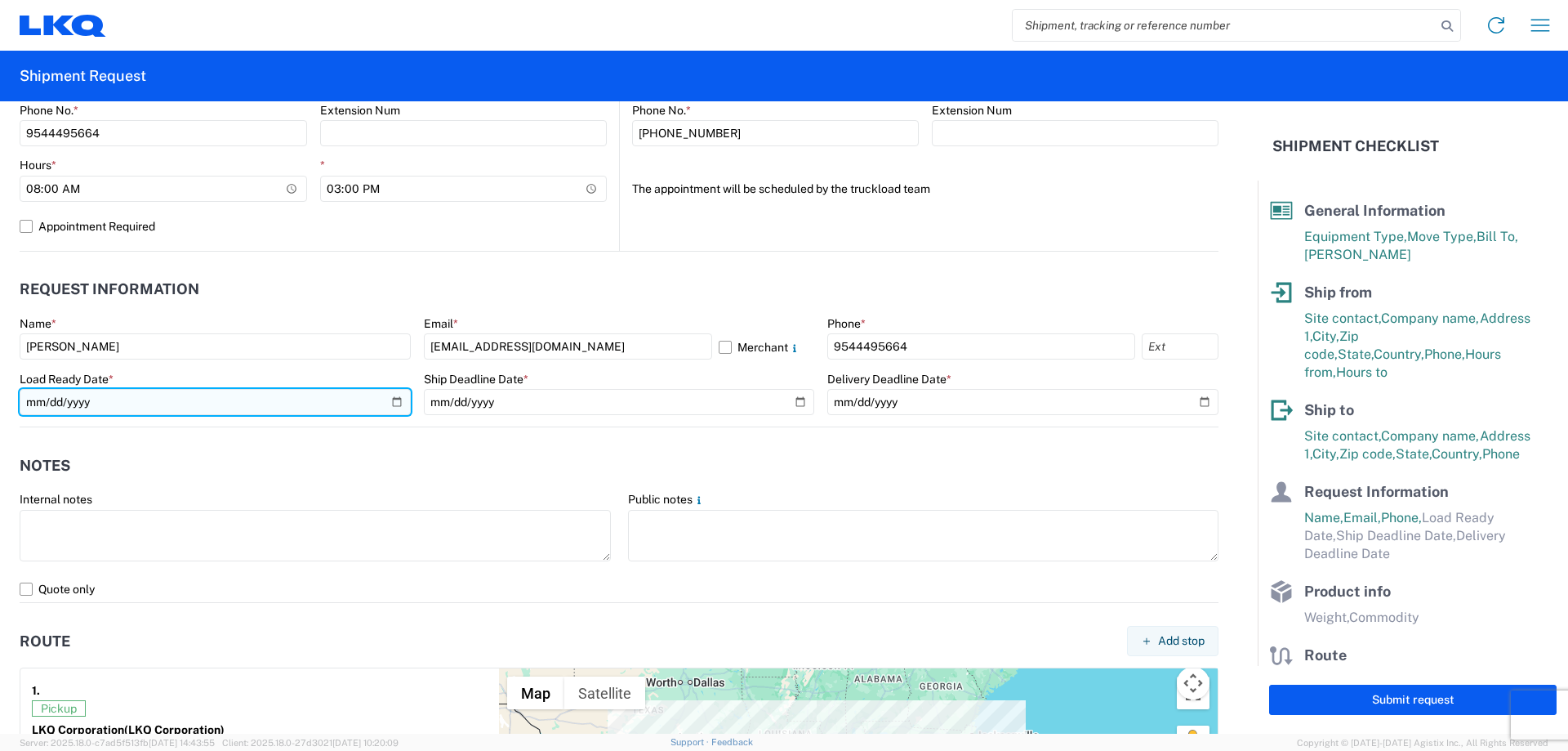
click at [397, 402] on input "date" at bounding box center [214, 402] width 391 height 26
type input "[DATE]"
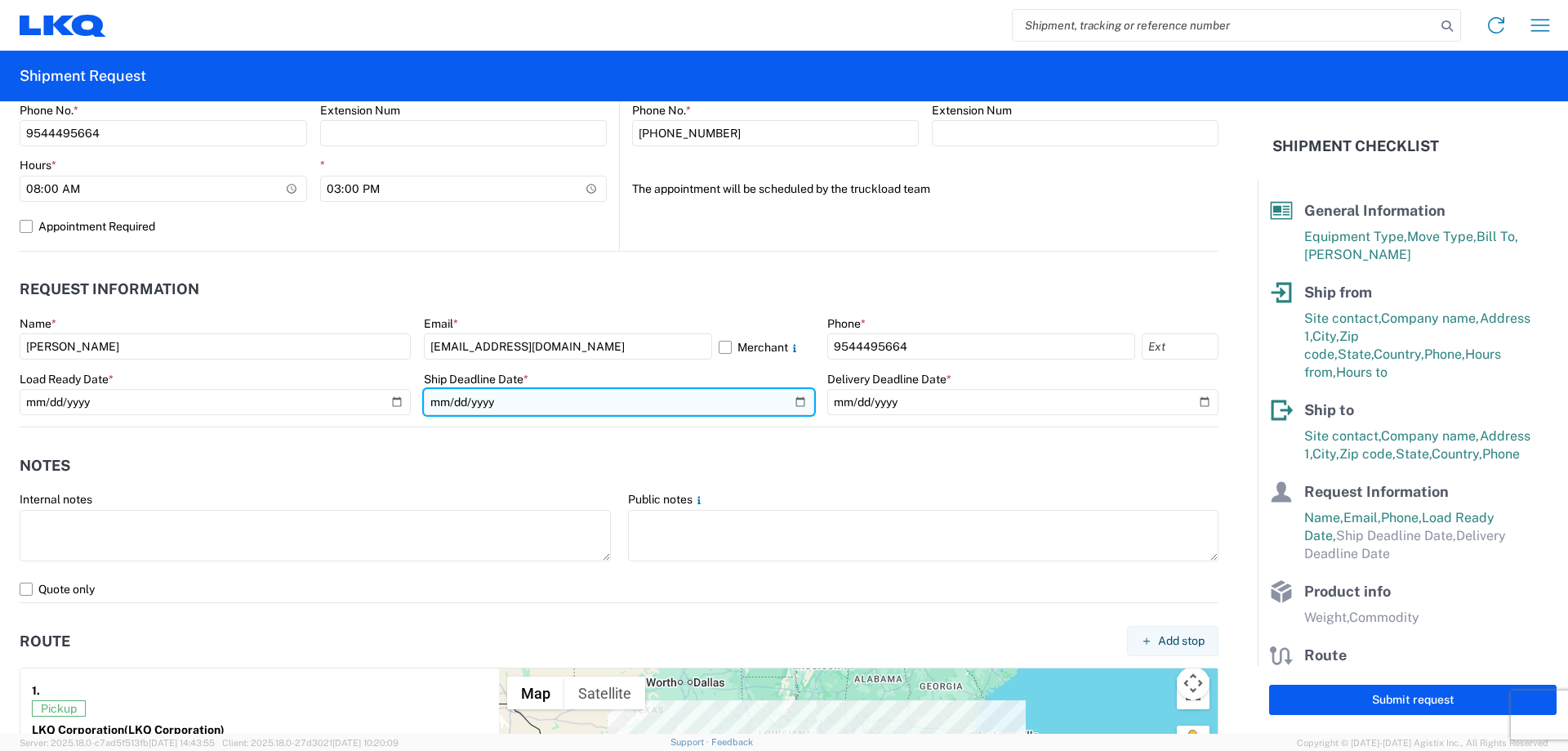
click at [793, 401] on input "date" at bounding box center [619, 402] width 391 height 26
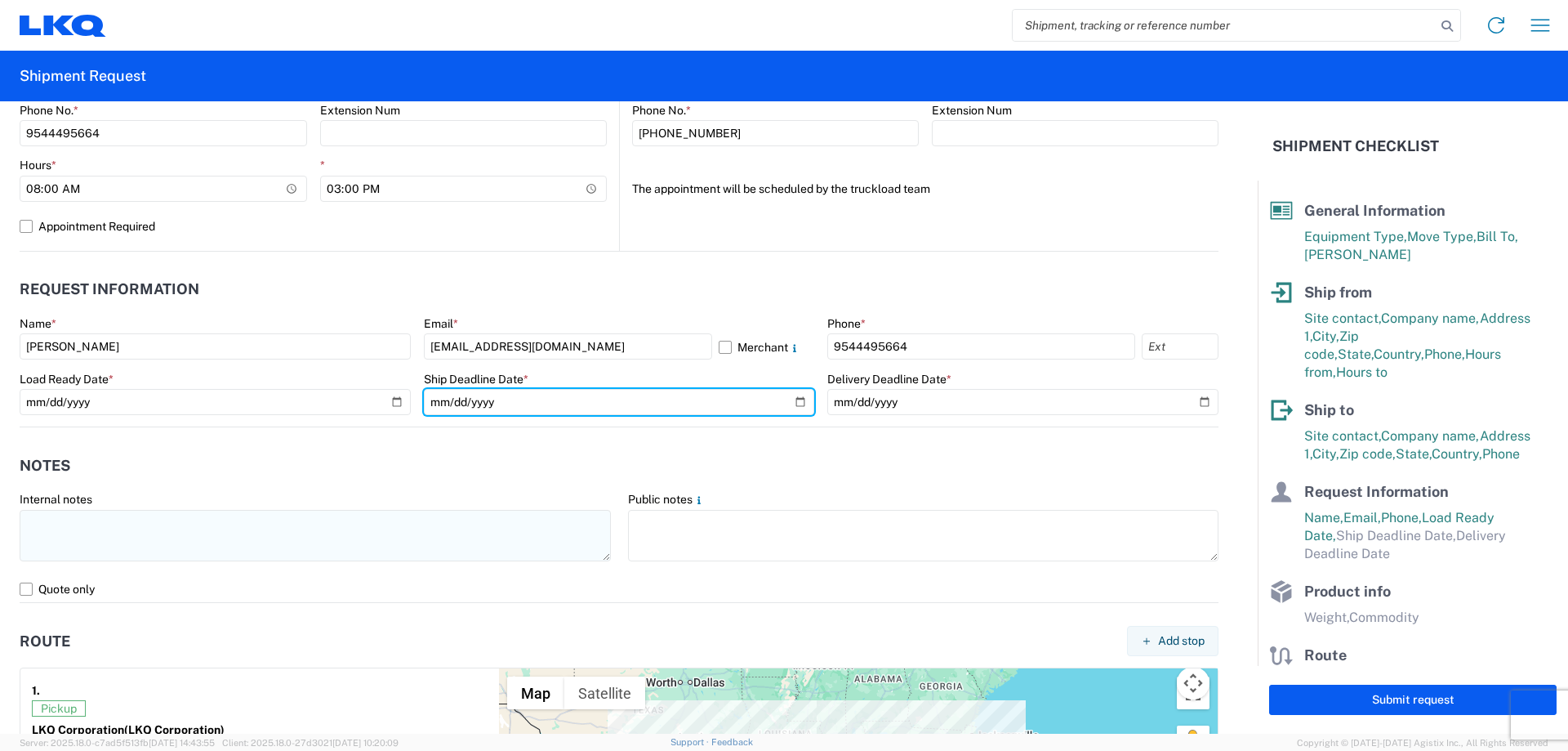
type input "[DATE]"
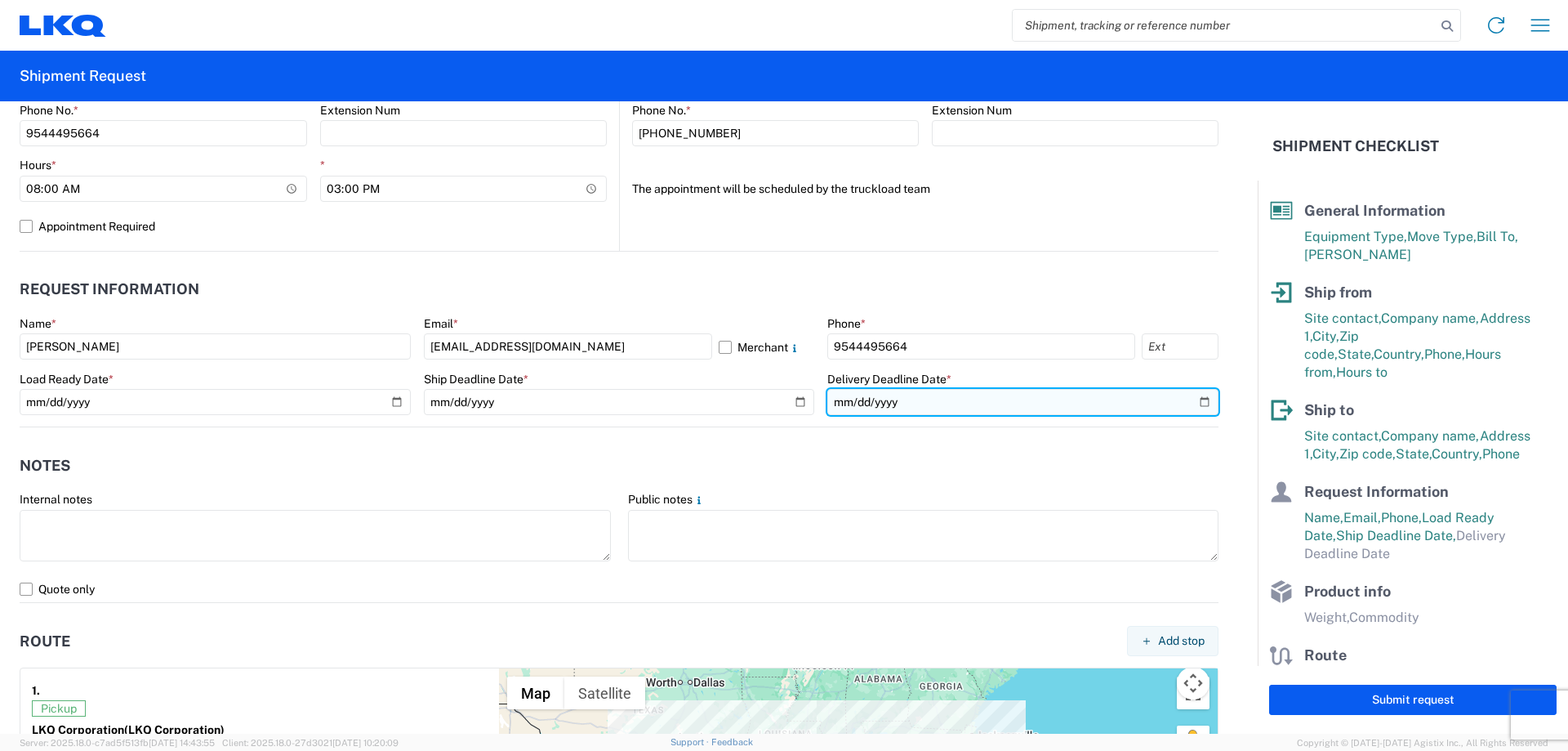
click at [937, 396] on input "date" at bounding box center [1022, 402] width 391 height 26
click at [1192, 403] on input "date" at bounding box center [1022, 402] width 391 height 26
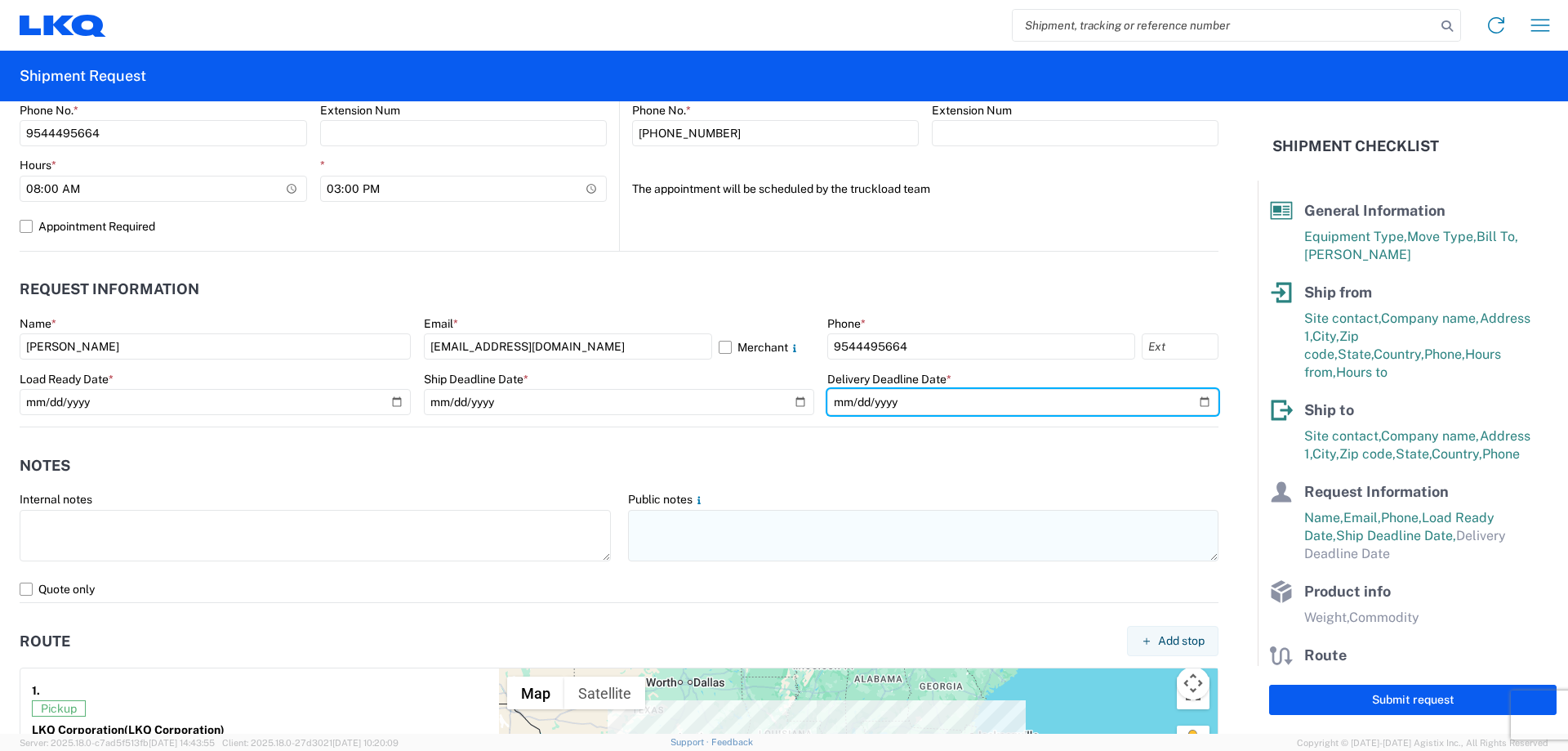
type input "[DATE]"
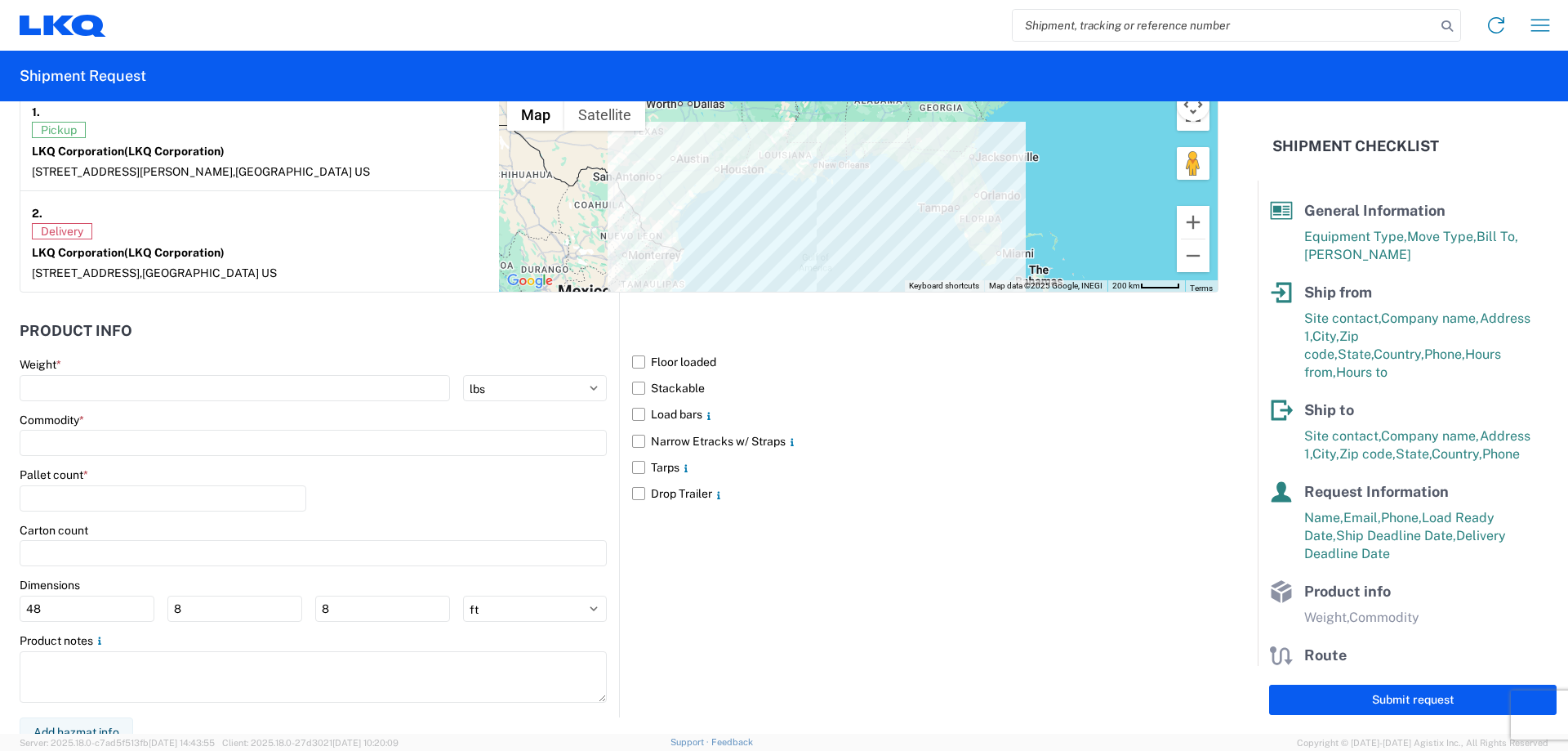
scroll to position [1328, 0]
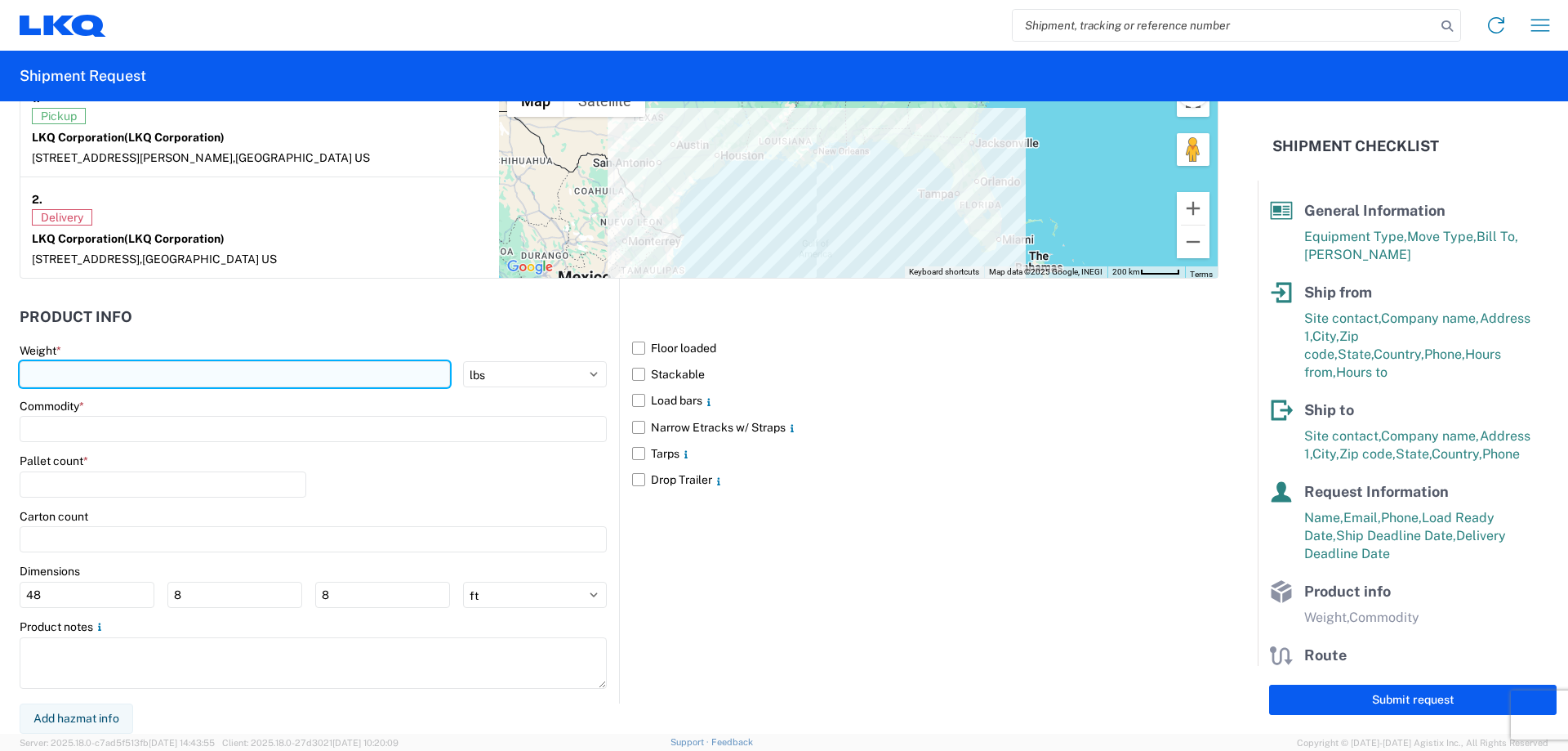
click at [223, 361] on input "number" at bounding box center [235, 375] width 431 height 26
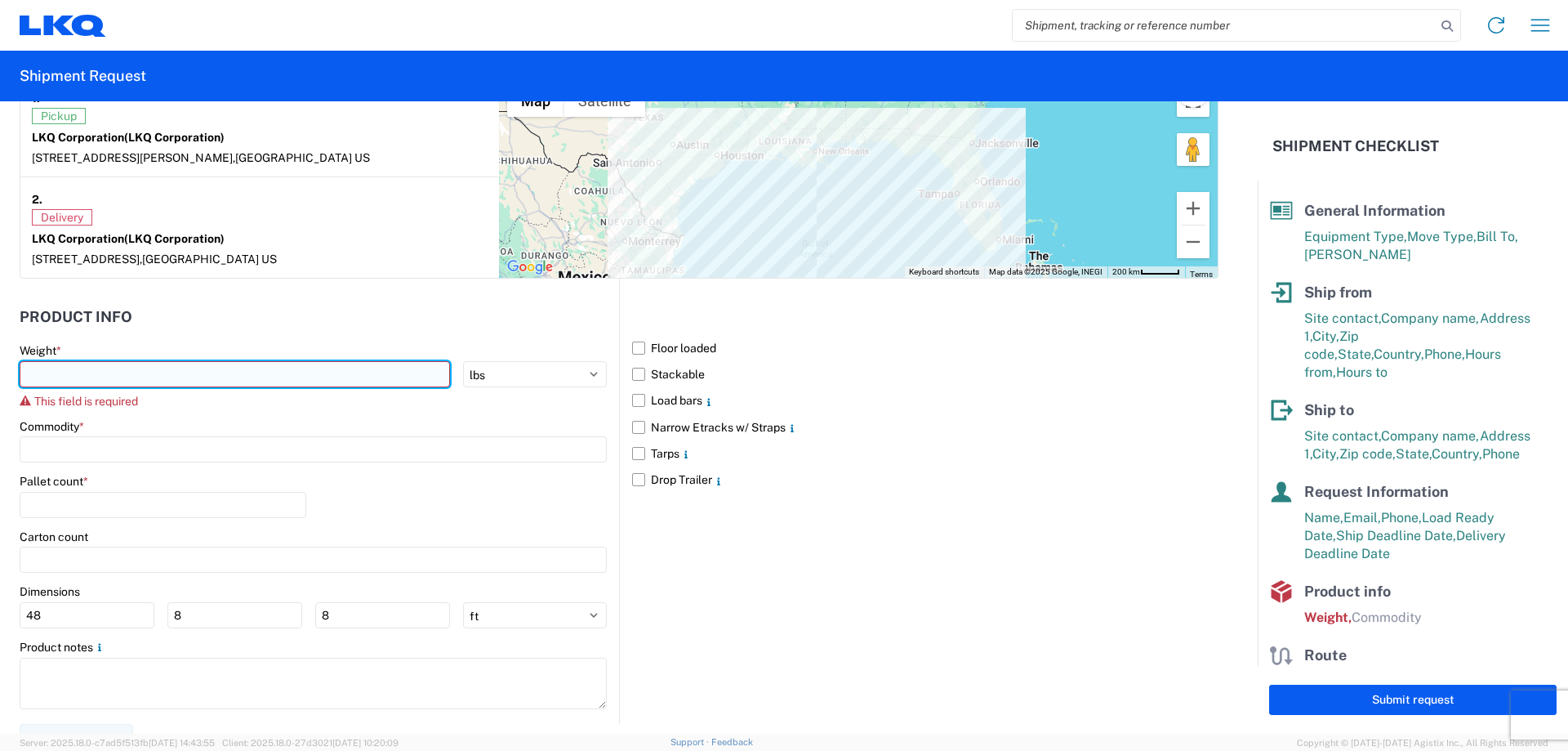
click at [236, 383] on input "number" at bounding box center [235, 375] width 431 height 26
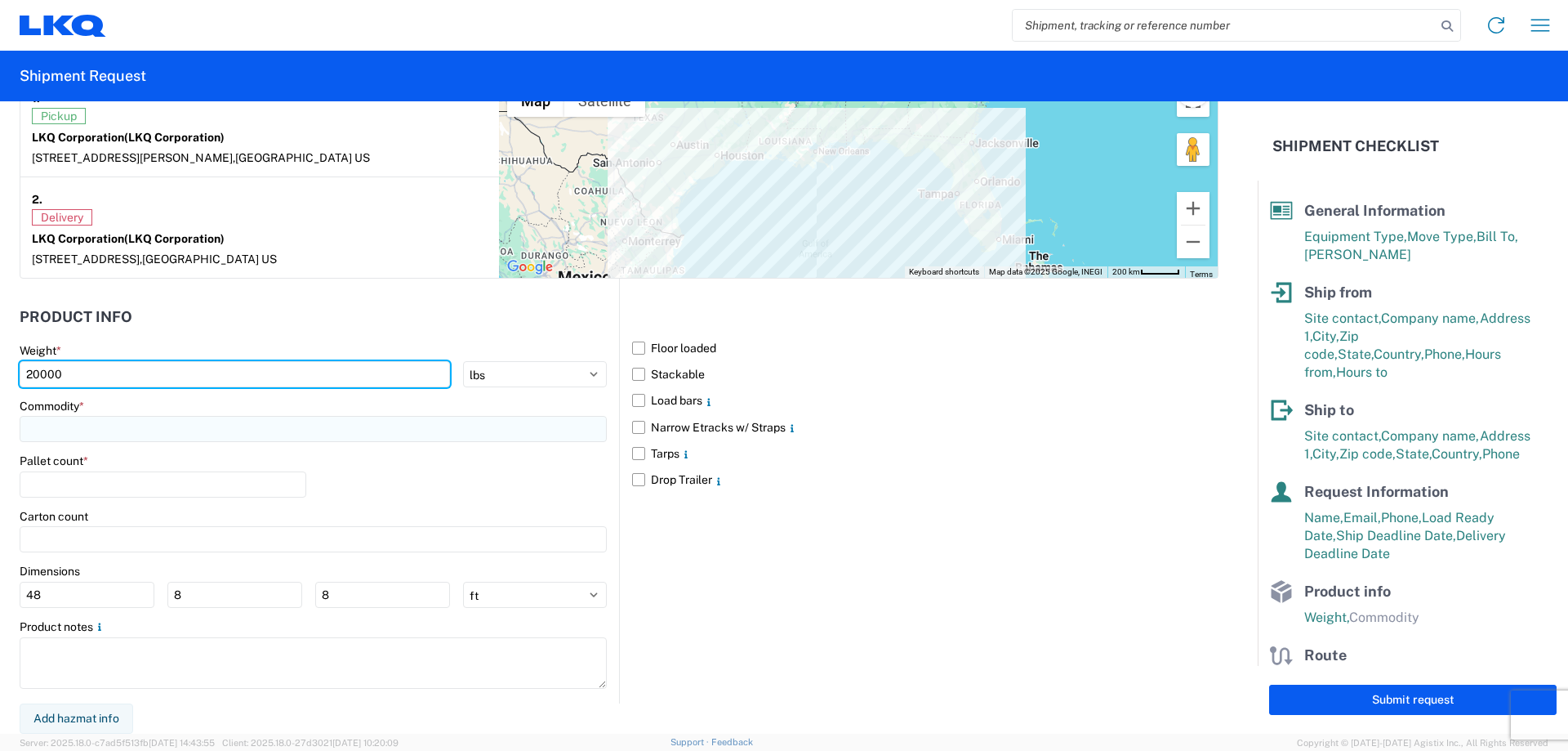
type input "20000"
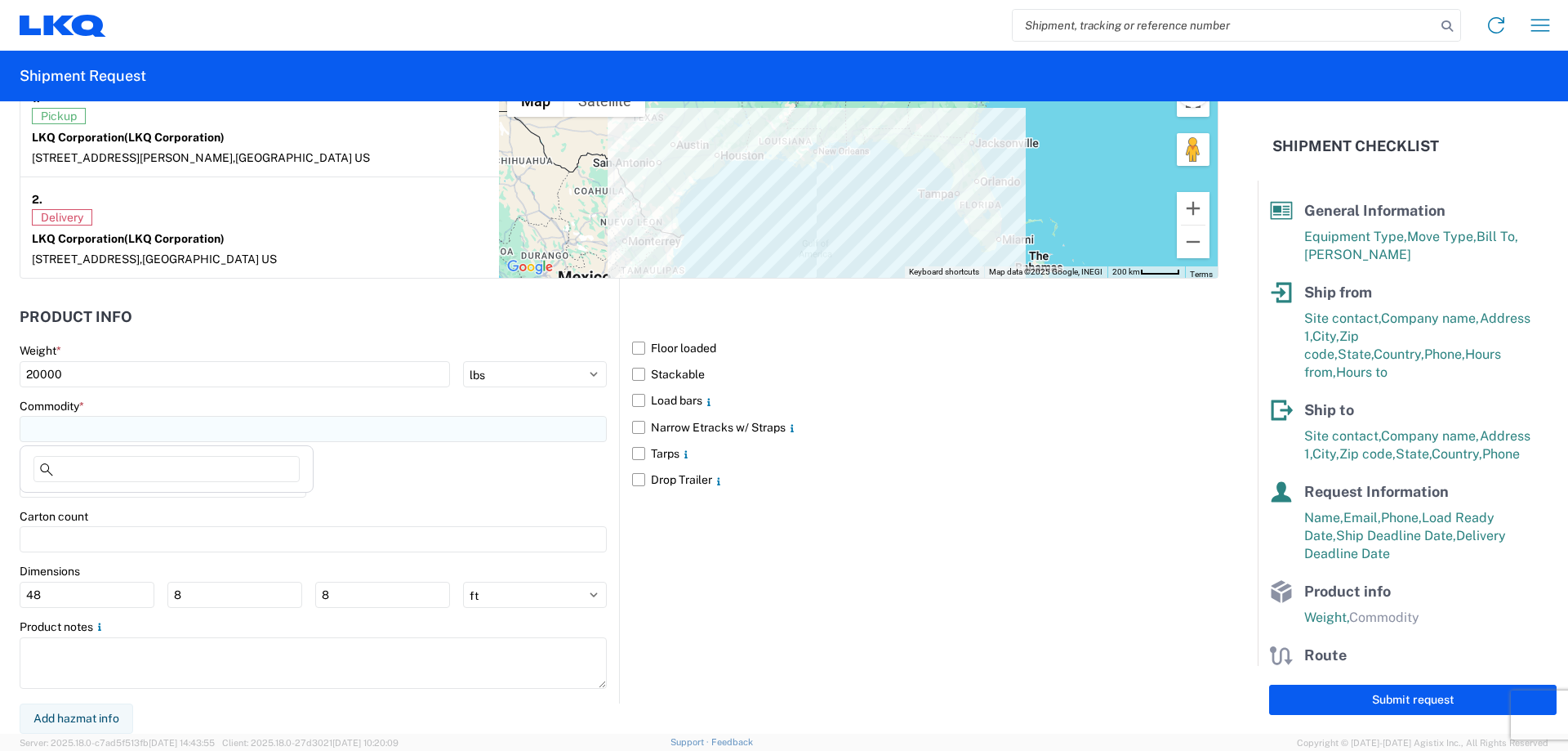
click at [212, 430] on input at bounding box center [313, 429] width 587 height 26
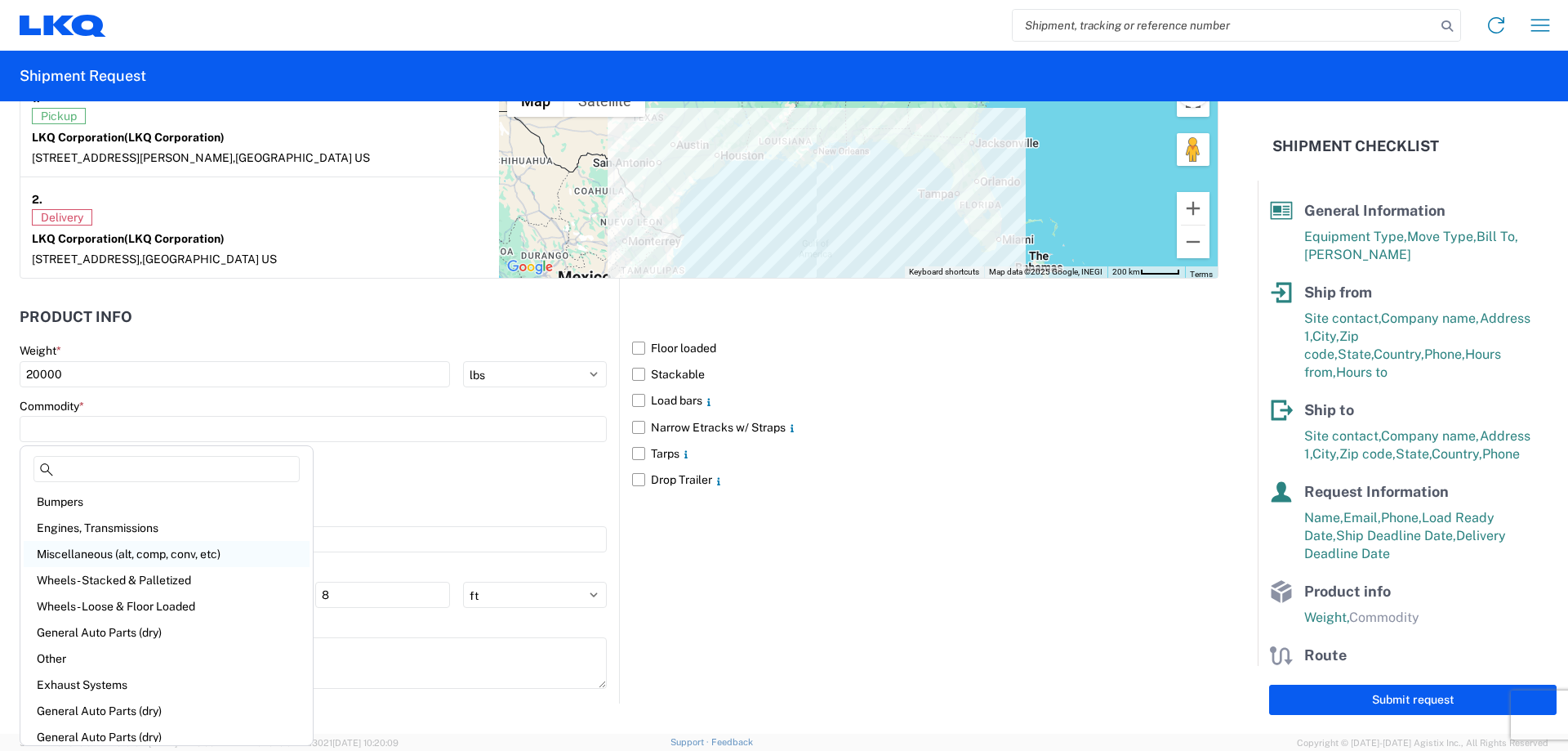
click at [170, 556] on div "Miscellaneous (alt, comp, conv, etc)" at bounding box center [166, 554] width 286 height 26
type input "Miscellaneous (alt, comp, conv, etc)"
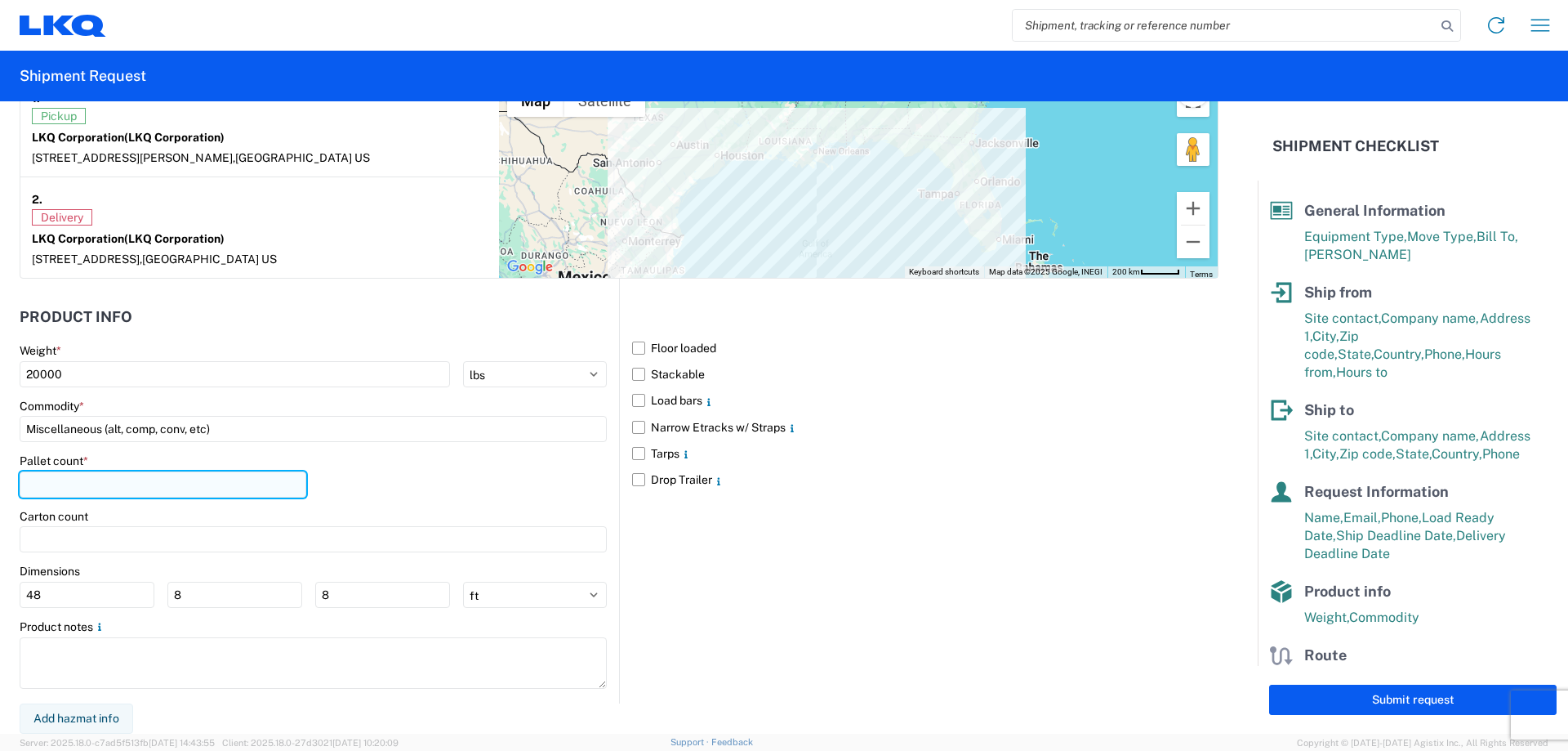
click at [133, 490] on input "number" at bounding box center [163, 485] width 287 height 26
type input "20"
click at [685, 432] on label "Narrow Etracks w/ Straps" at bounding box center [925, 427] width 586 height 26
click at [0, 0] on input "Narrow Etracks w/ Straps" at bounding box center [0, 0] width 0 height 0
click at [632, 402] on label "Load bars" at bounding box center [925, 400] width 586 height 26
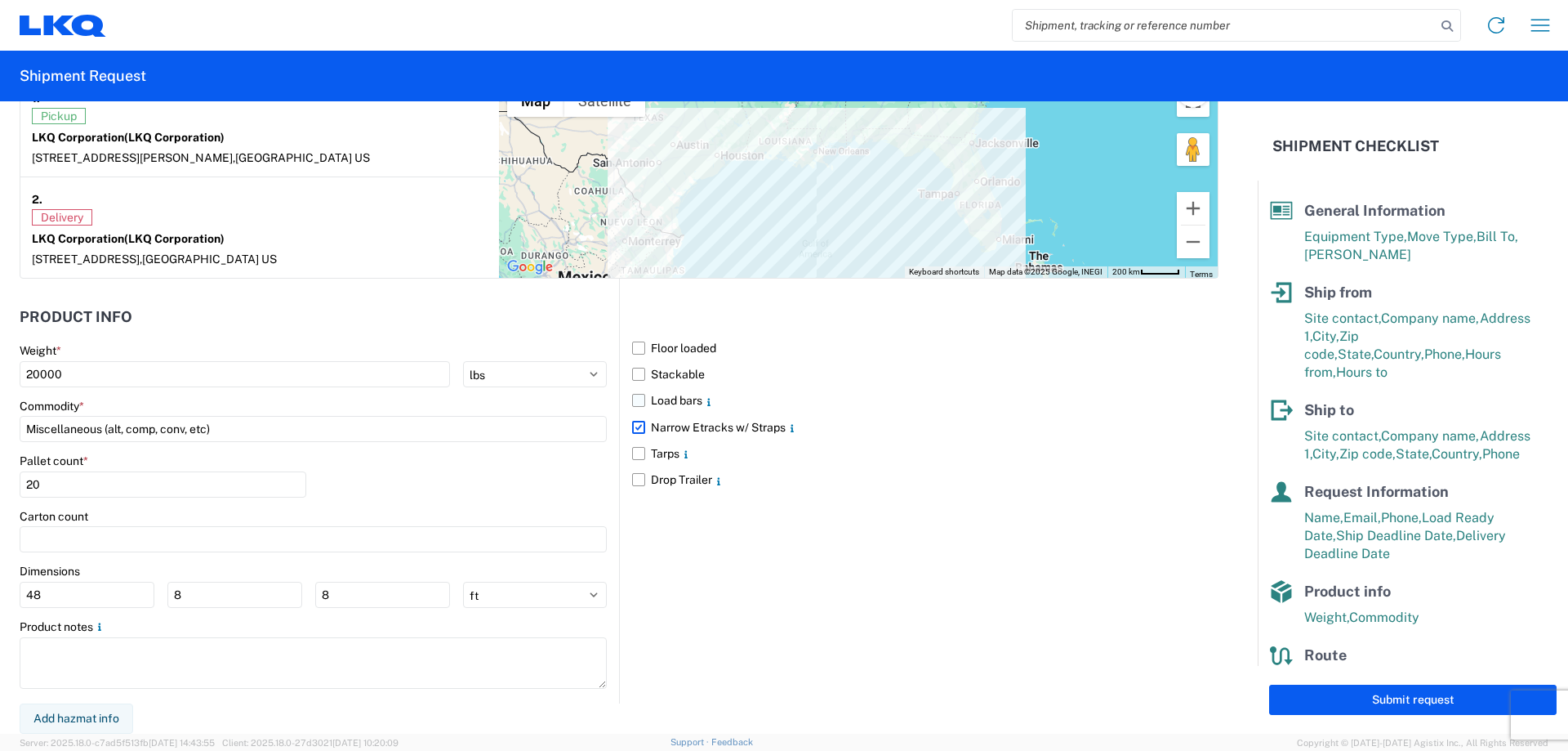
click at [0, 0] on input "Load bars" at bounding box center [0, 0] width 0 height 0
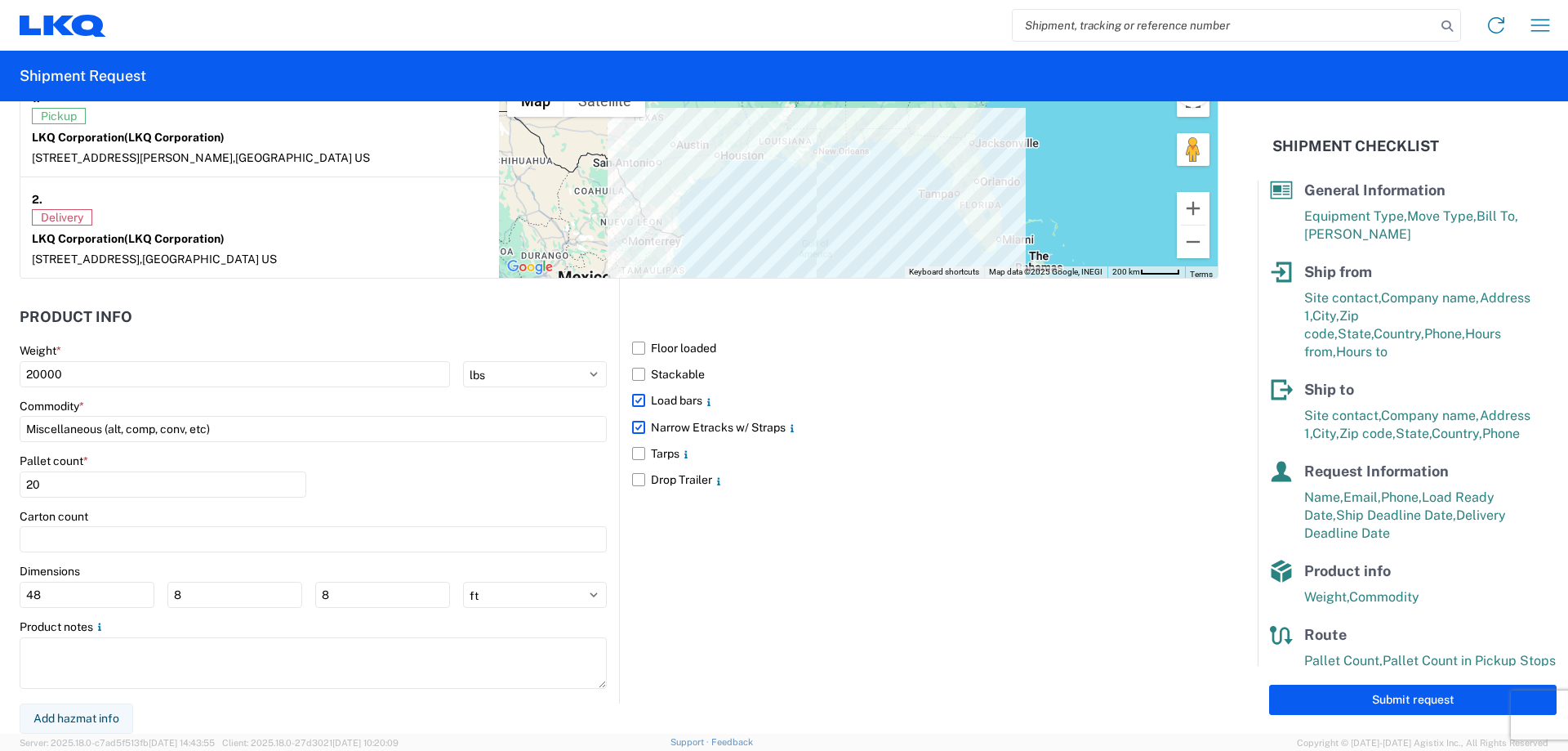
scroll to position [60, 0]
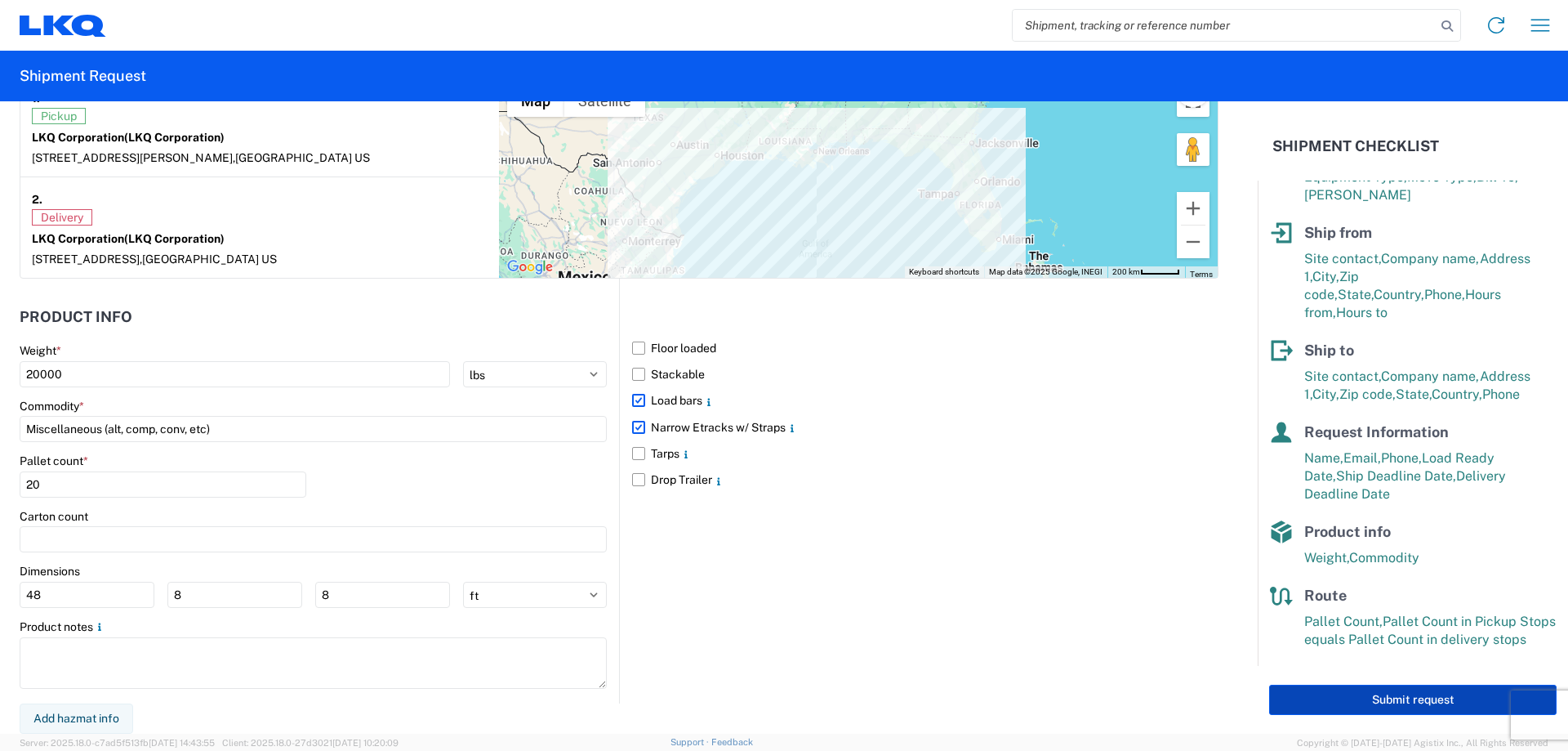
click at [1426, 698] on button "Submit request" at bounding box center [1412, 700] width 287 height 30
select select "US"
